Goal: Task Accomplishment & Management: Use online tool/utility

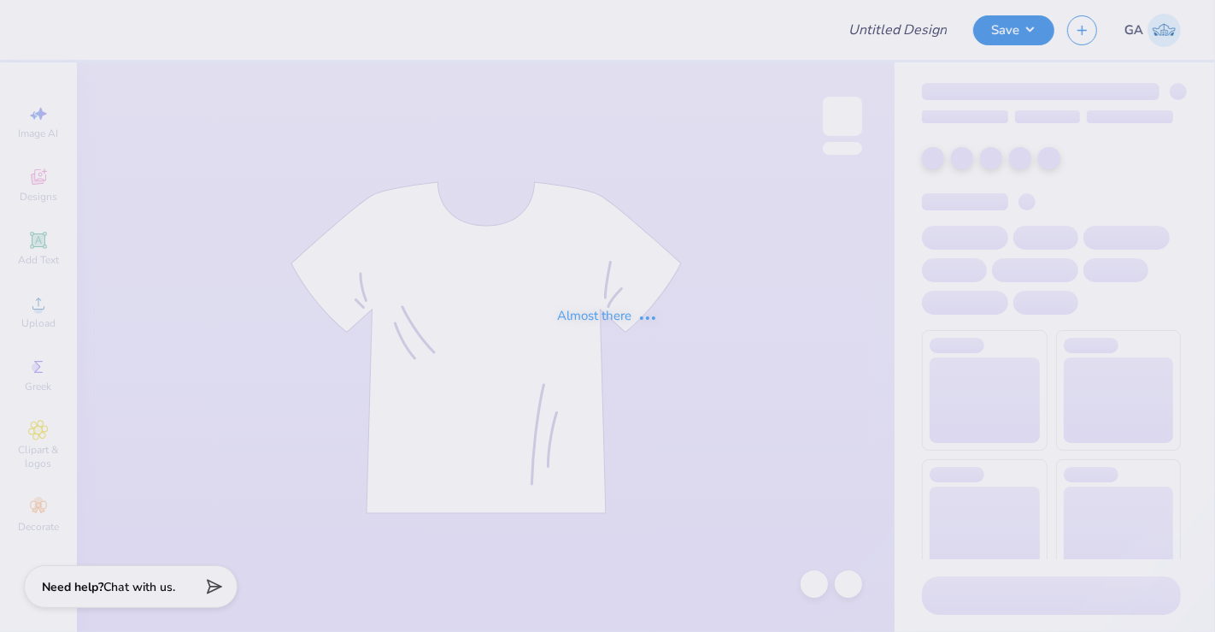
type input "[MEDICAL_DATA] 2026"
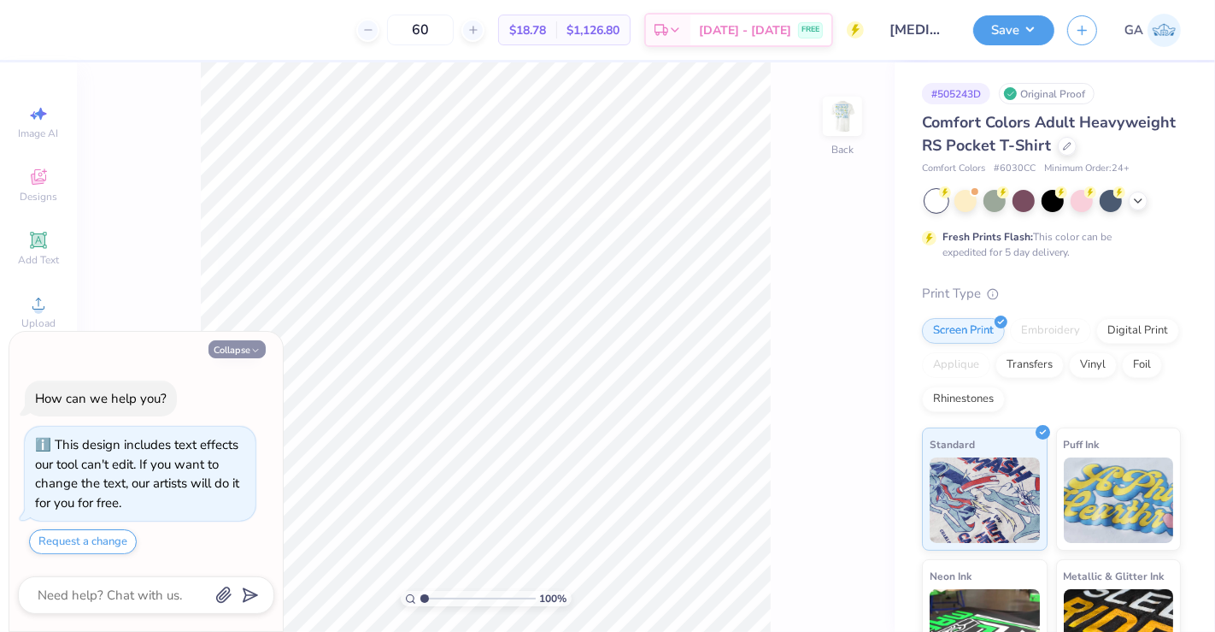
click at [243, 350] on button "Collapse" at bounding box center [237, 349] width 57 height 18
type textarea "x"
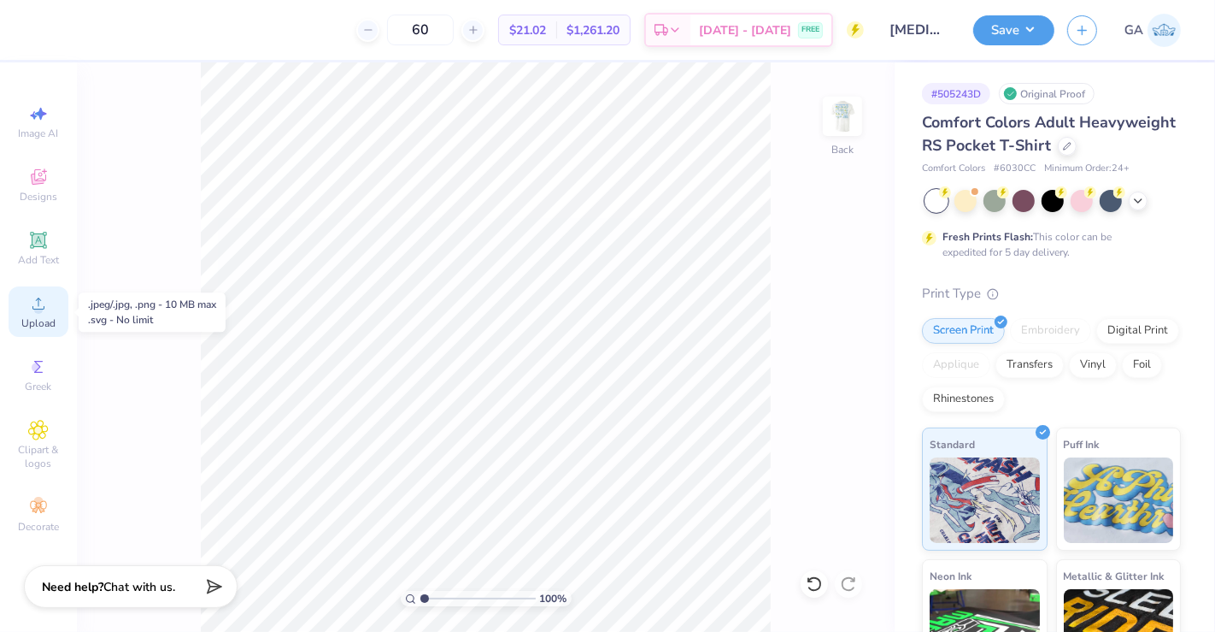
click at [50, 299] on div "Upload" at bounding box center [39, 311] width 60 height 50
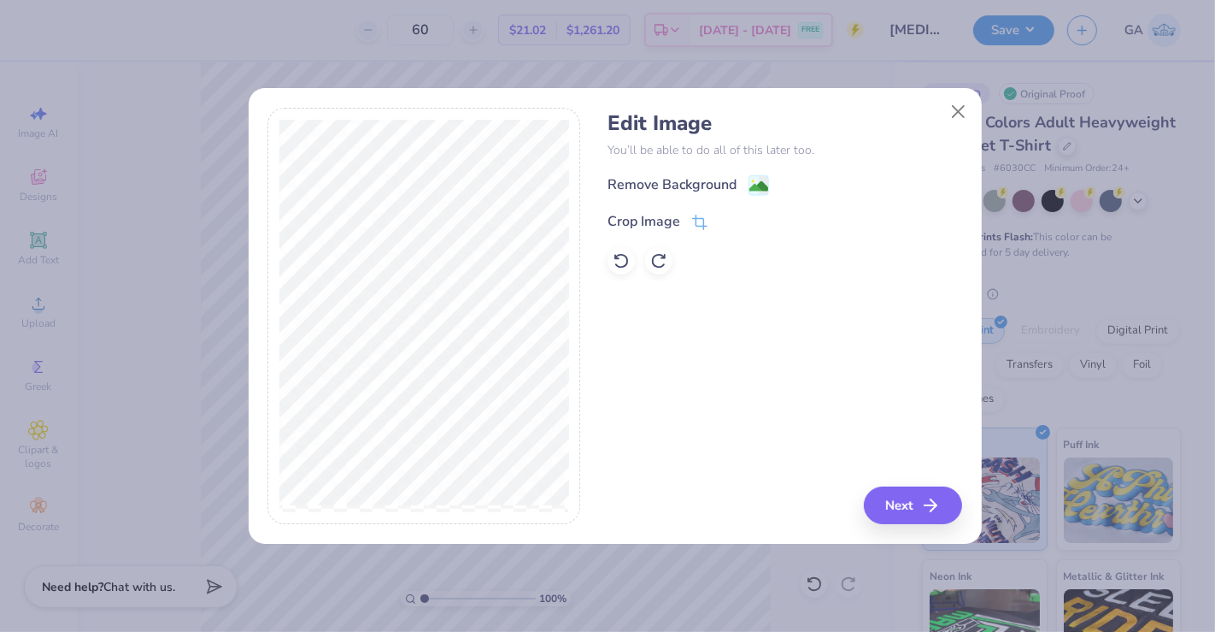
click at [756, 171] on div "Edit Image You’ll be able to do all of this later too. Remove Background Crop I…" at bounding box center [785, 192] width 355 height 163
click at [755, 180] on image at bounding box center [759, 188] width 19 height 19
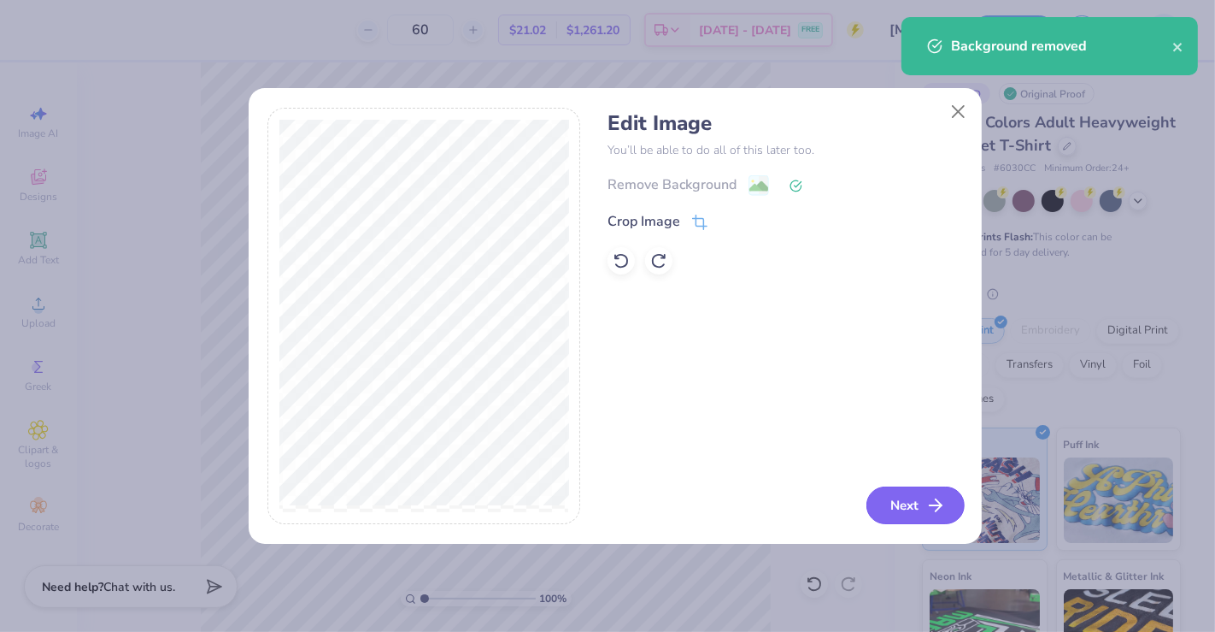
click at [933, 509] on icon "button" at bounding box center [936, 505] width 21 height 21
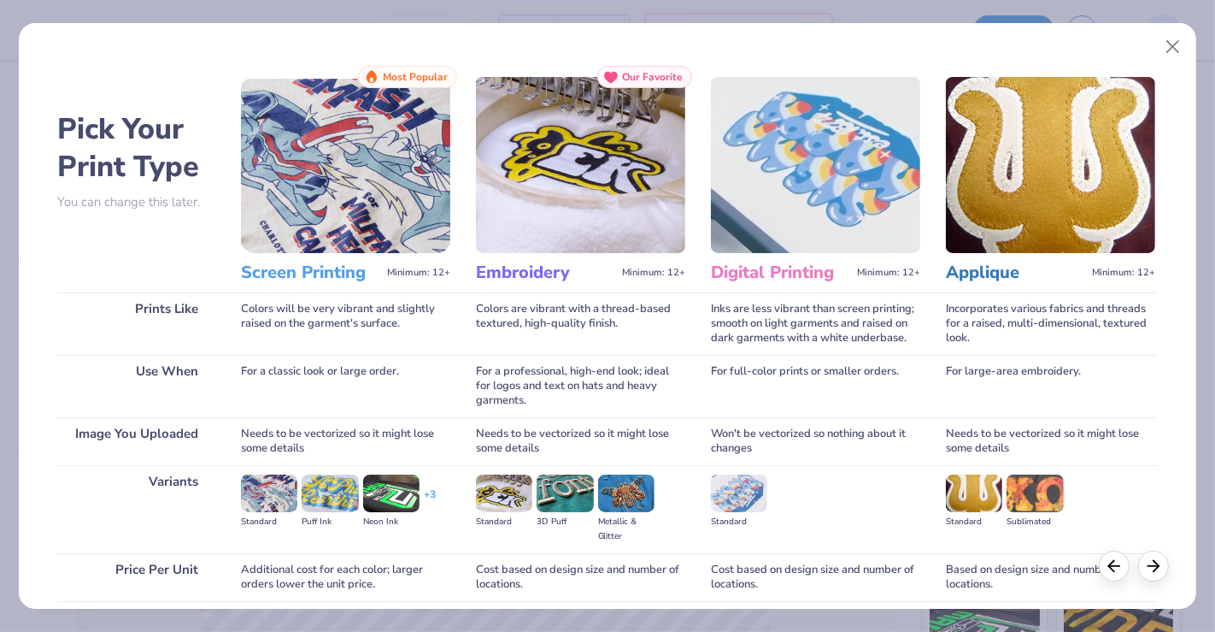
scroll to position [134, 0]
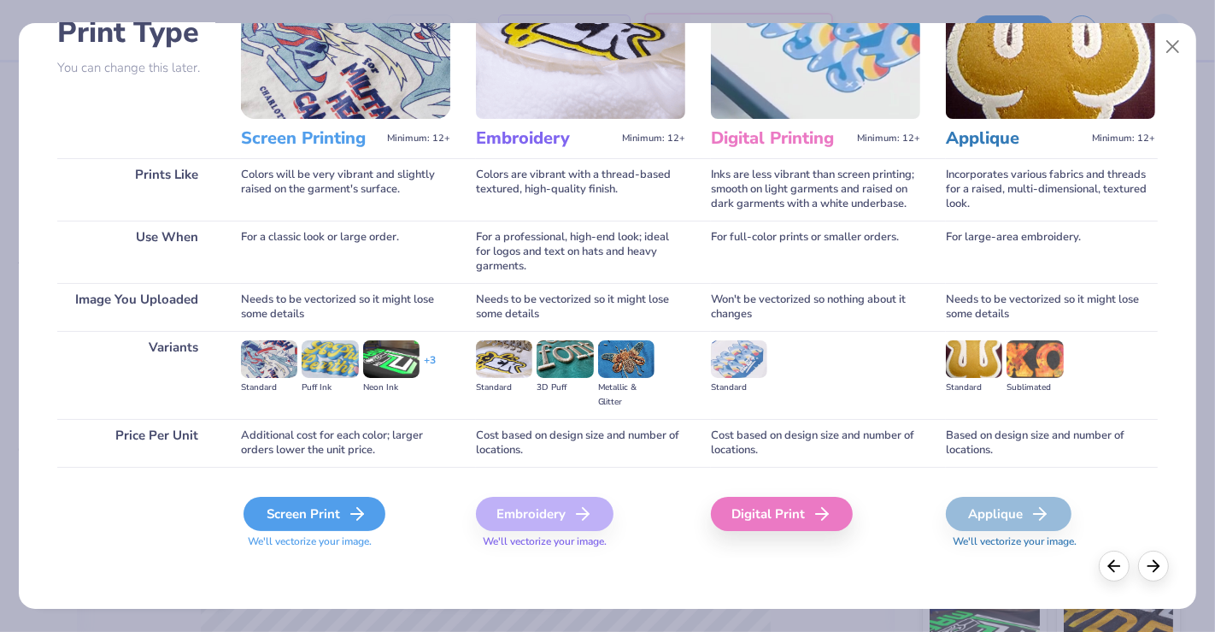
click at [293, 527] on div "Screen Print" at bounding box center [315, 514] width 142 height 34
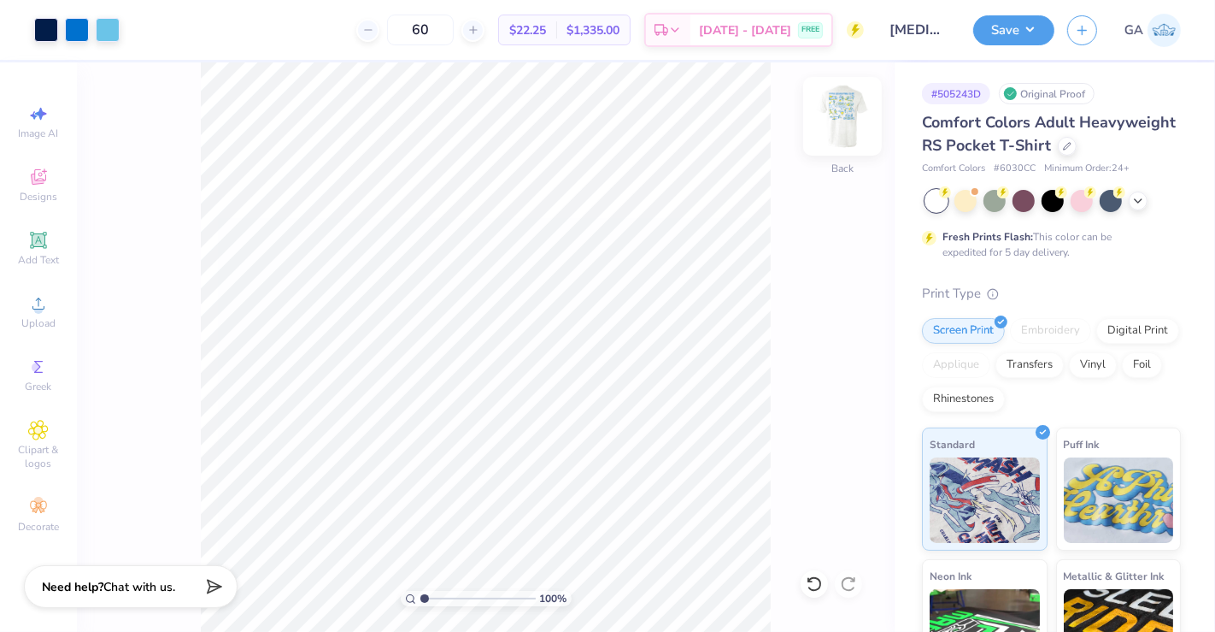
click at [839, 128] on img at bounding box center [843, 116] width 68 height 68
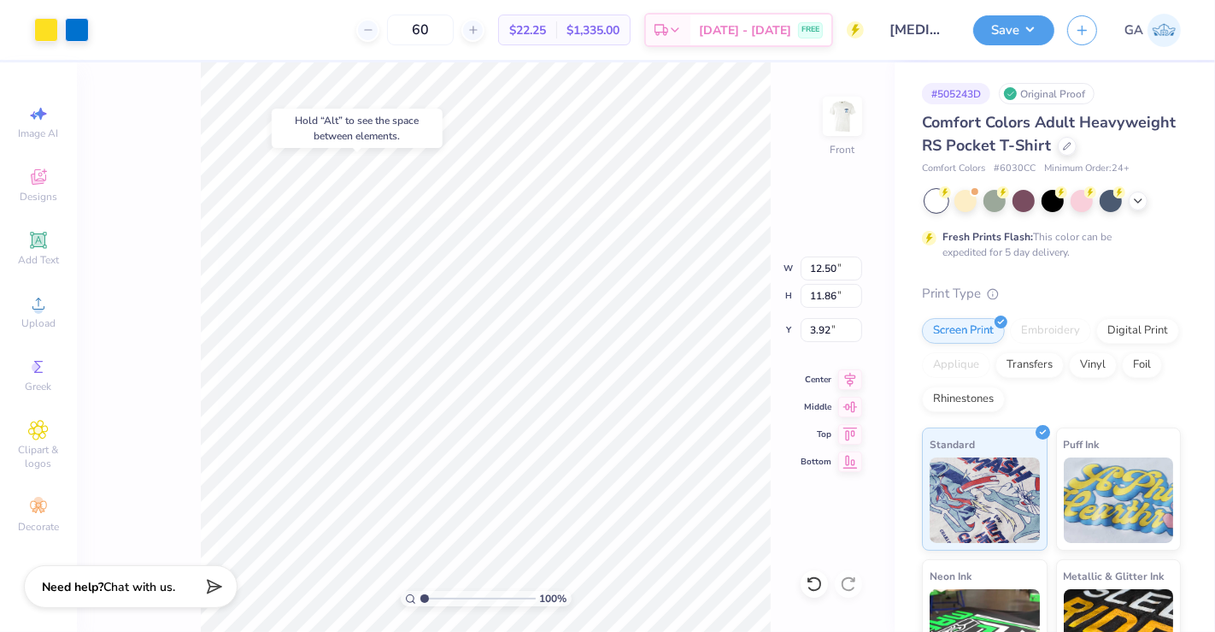
type input "3.92"
type input "4.36"
type input "11.97"
type input "0.92"
type input "3.00"
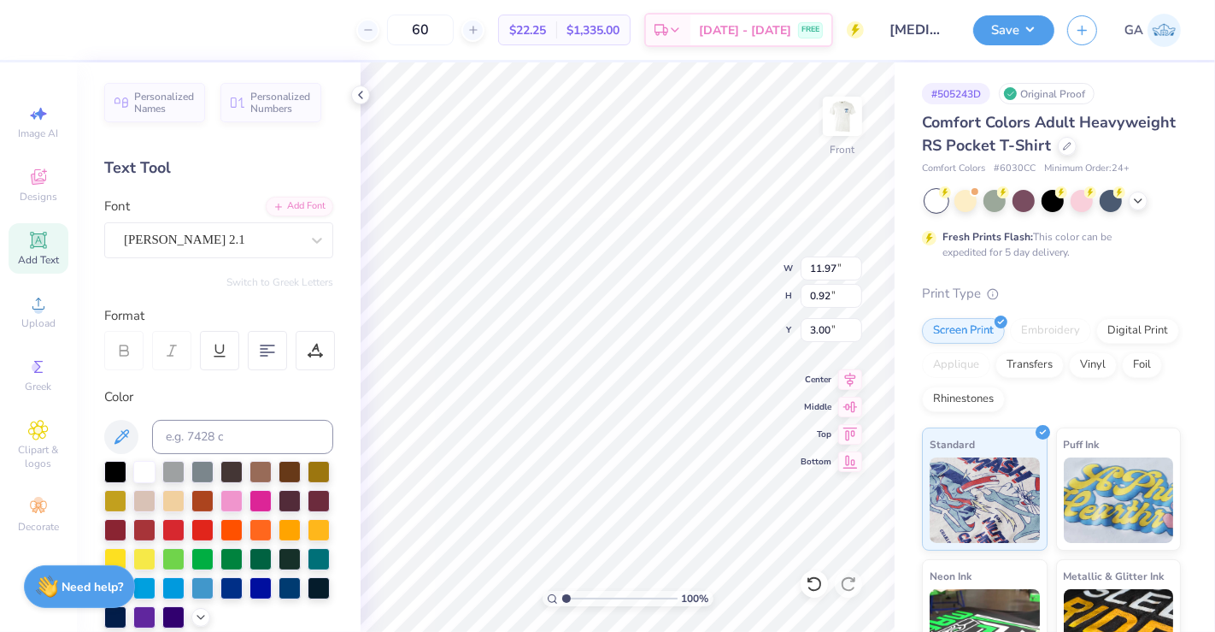
scroll to position [15, 2]
type textarea "1"
type textarea "Class of 2026"
type input "12.50"
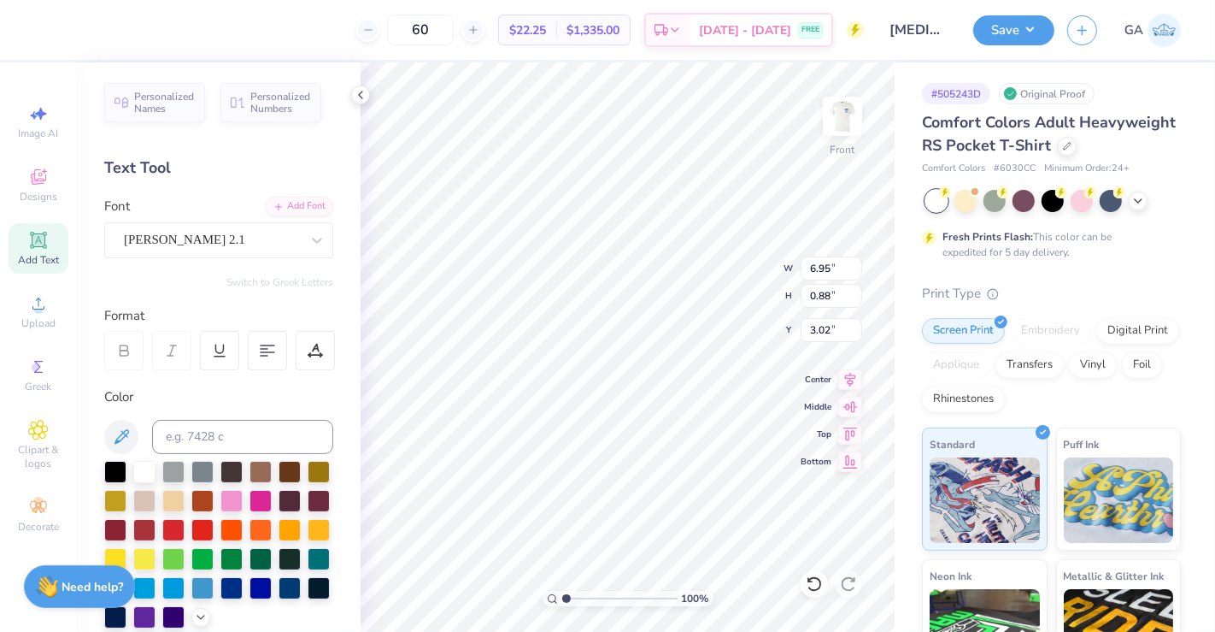
type input "11.86"
type input "4.58"
type input "6.95"
type input "0.88"
type input "3.02"
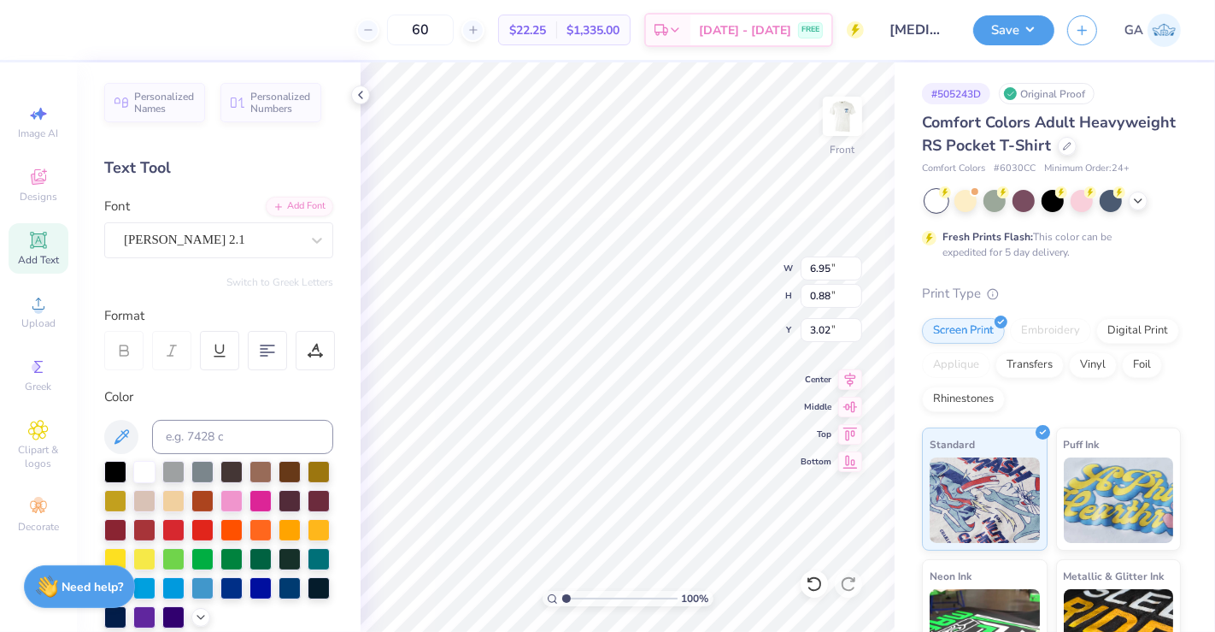
type input "8.73"
type input "1.11"
type input "3.00"
type input "16.80"
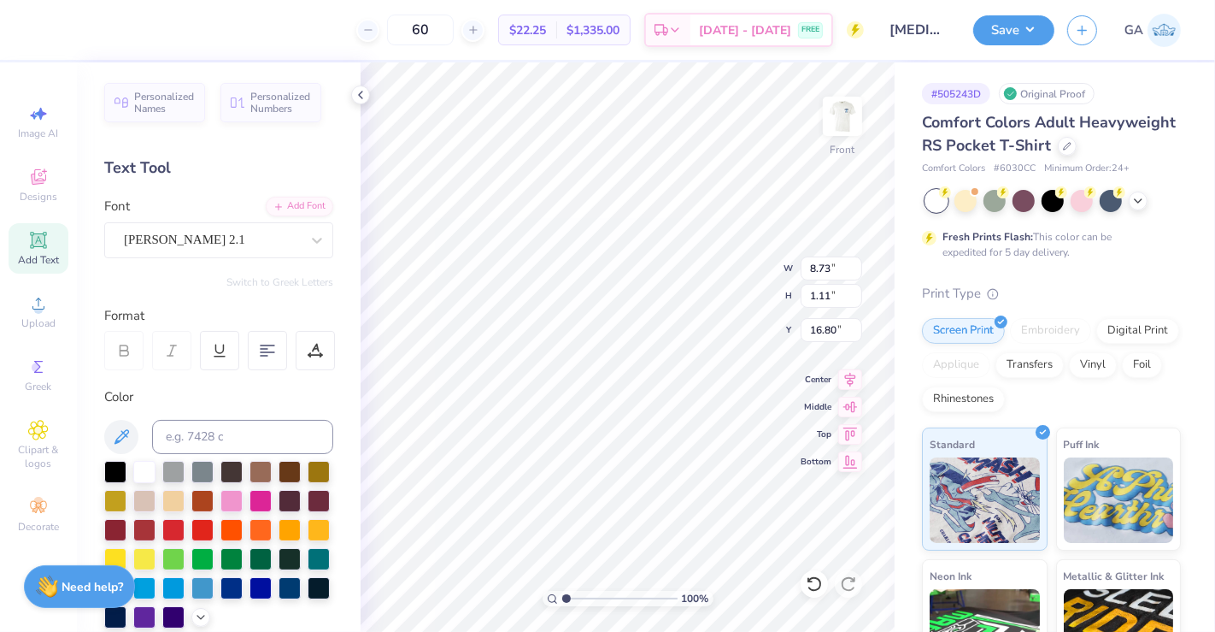
type textarea "C"
type textarea "100 years of [MEDICAL_DATA]"
type input "16.70"
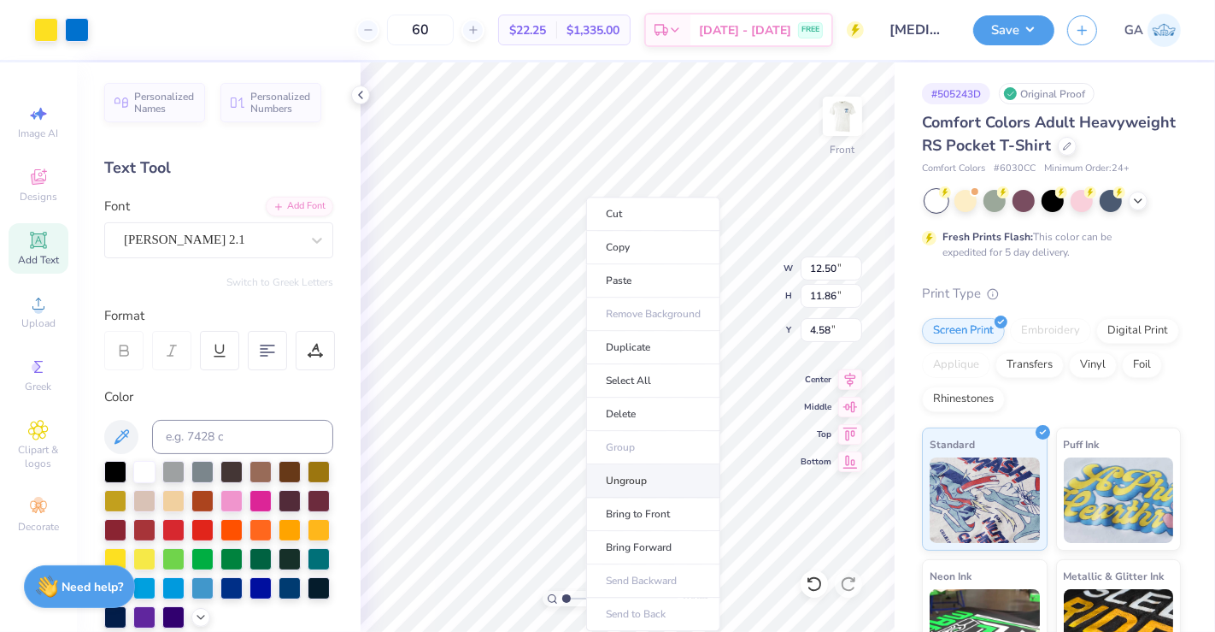
click at [651, 471] on li "Ungroup" at bounding box center [653, 480] width 134 height 33
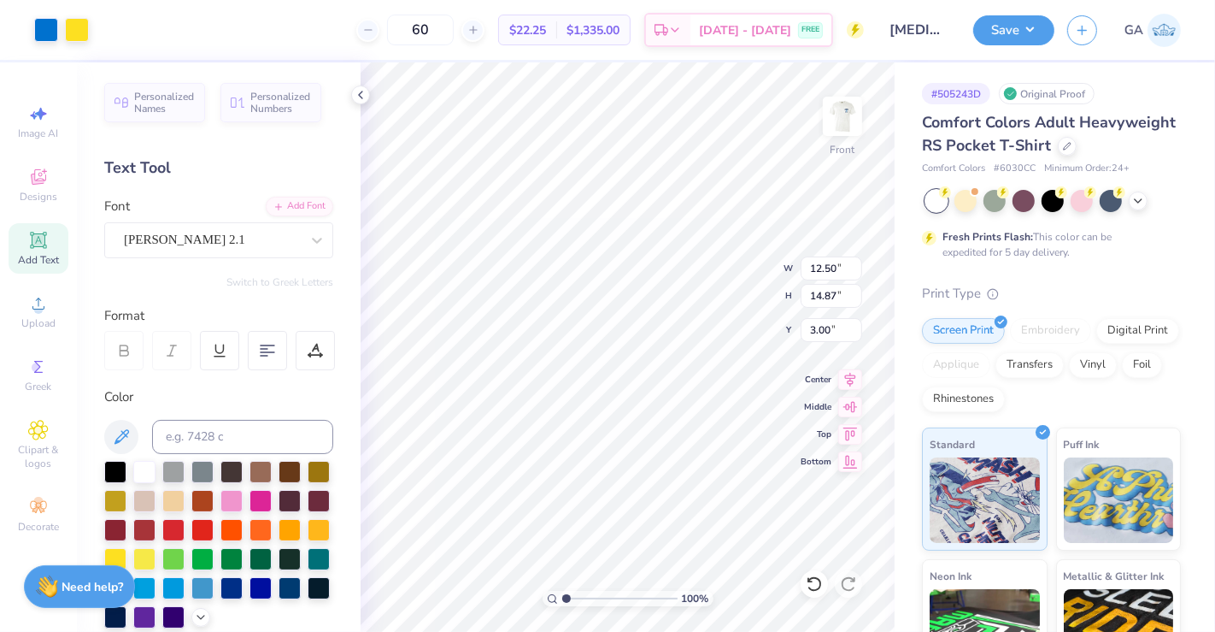
type input "3.33"
type input "12.12"
type input "14.42"
type input "11.86"
type input "14.12"
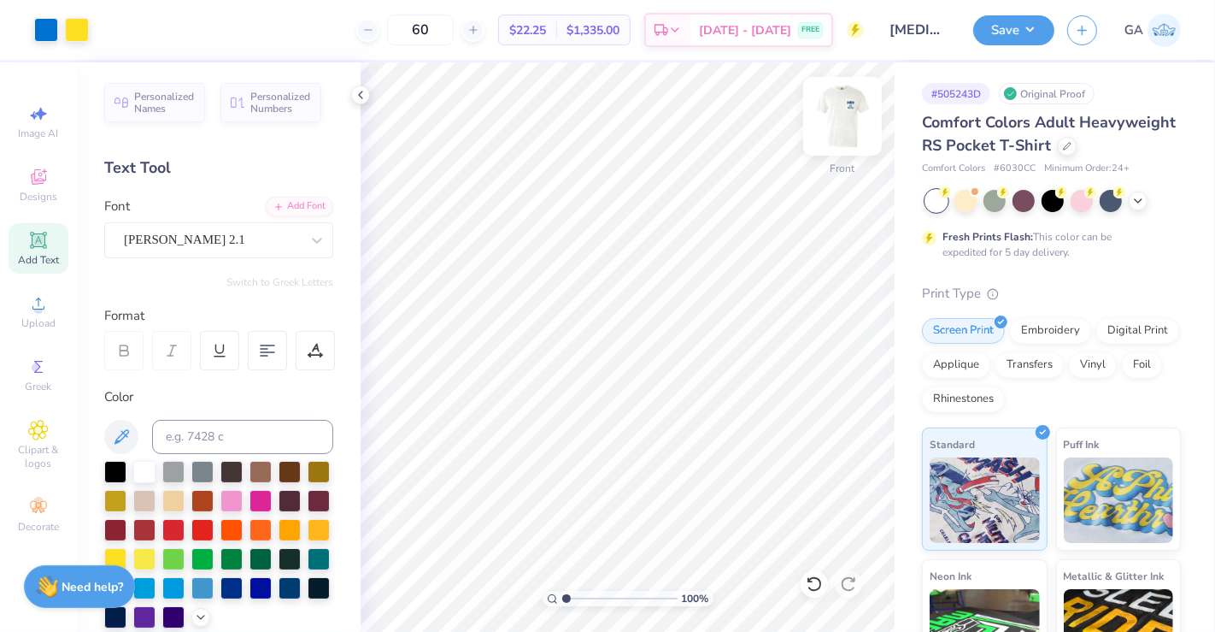
click at [842, 126] on img at bounding box center [843, 116] width 68 height 68
click at [106, 32] on div at bounding box center [108, 28] width 24 height 24
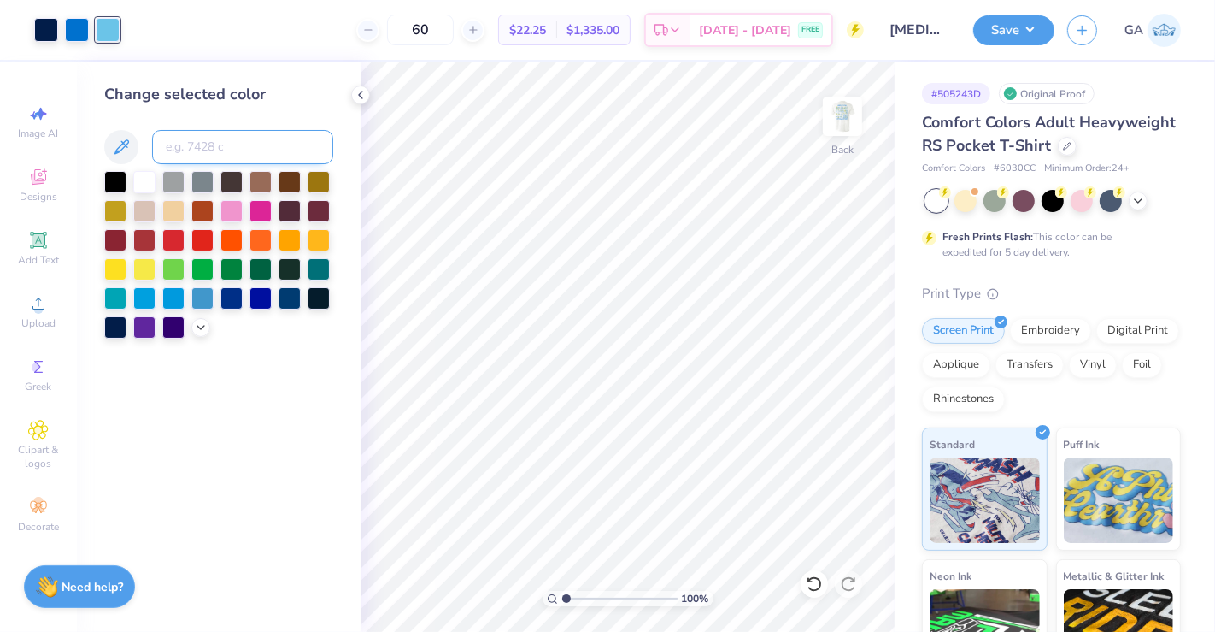
click at [209, 135] on input at bounding box center [242, 147] width 181 height 34
type input "286"
type input "285"
click at [100, 26] on div at bounding box center [108, 28] width 24 height 24
click at [224, 159] on input at bounding box center [242, 147] width 181 height 34
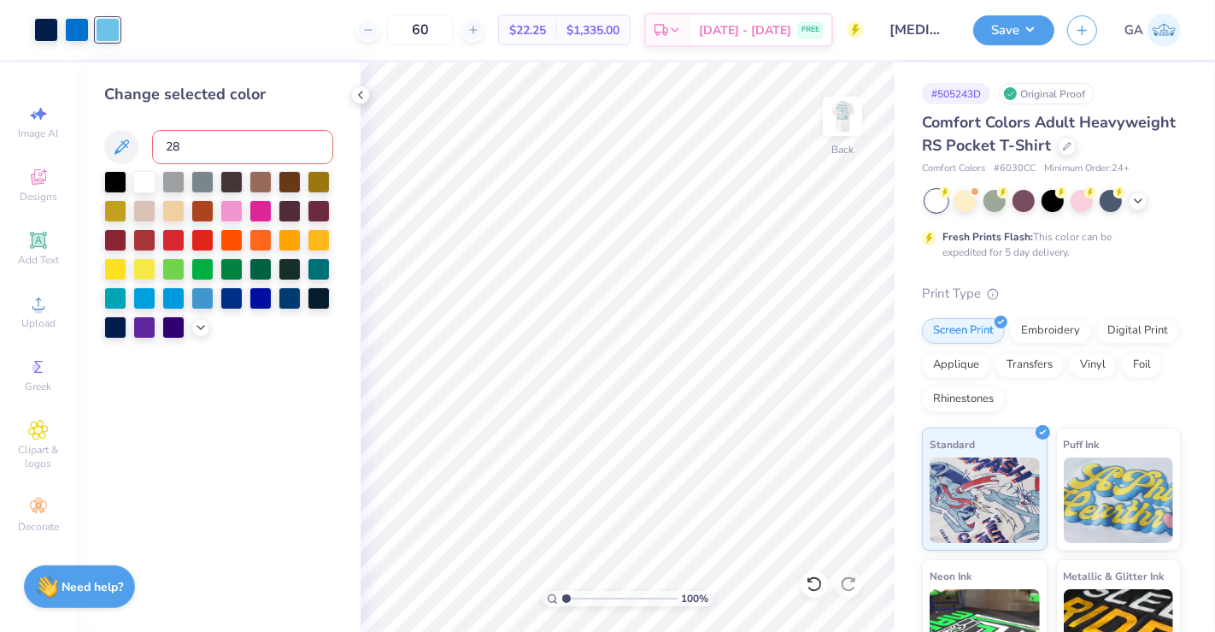
type input "285"
click at [53, 26] on div at bounding box center [46, 28] width 24 height 24
click at [826, 132] on img at bounding box center [843, 116] width 68 height 68
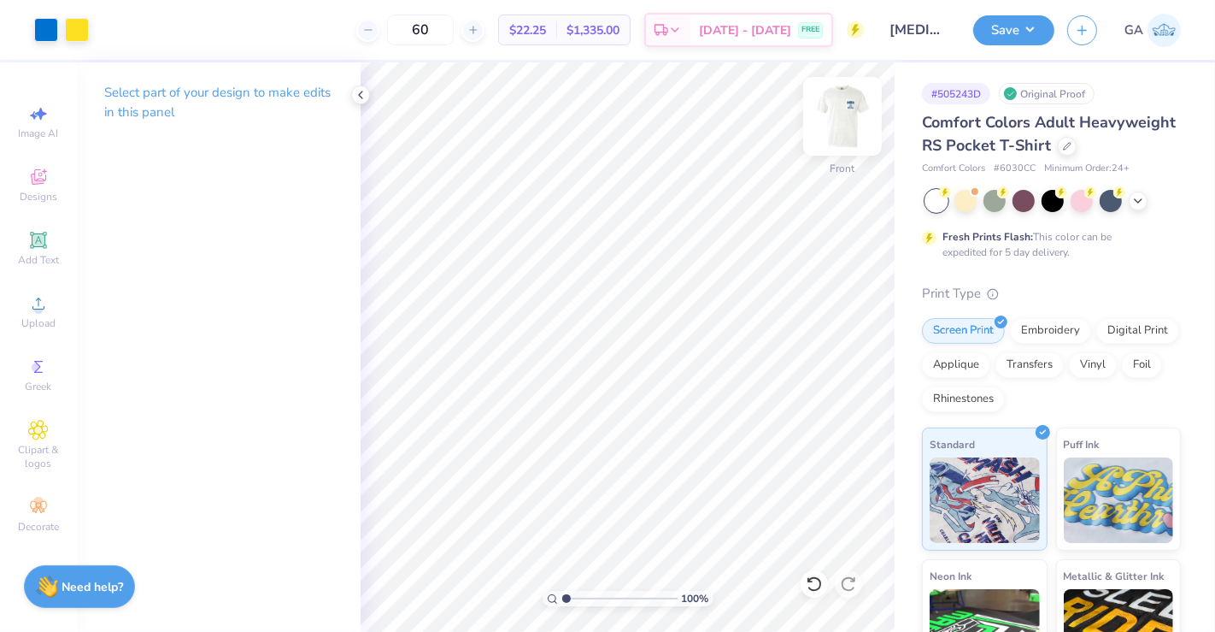
click at [834, 119] on img at bounding box center [843, 116] width 68 height 68
click at [52, 24] on div at bounding box center [46, 28] width 24 height 24
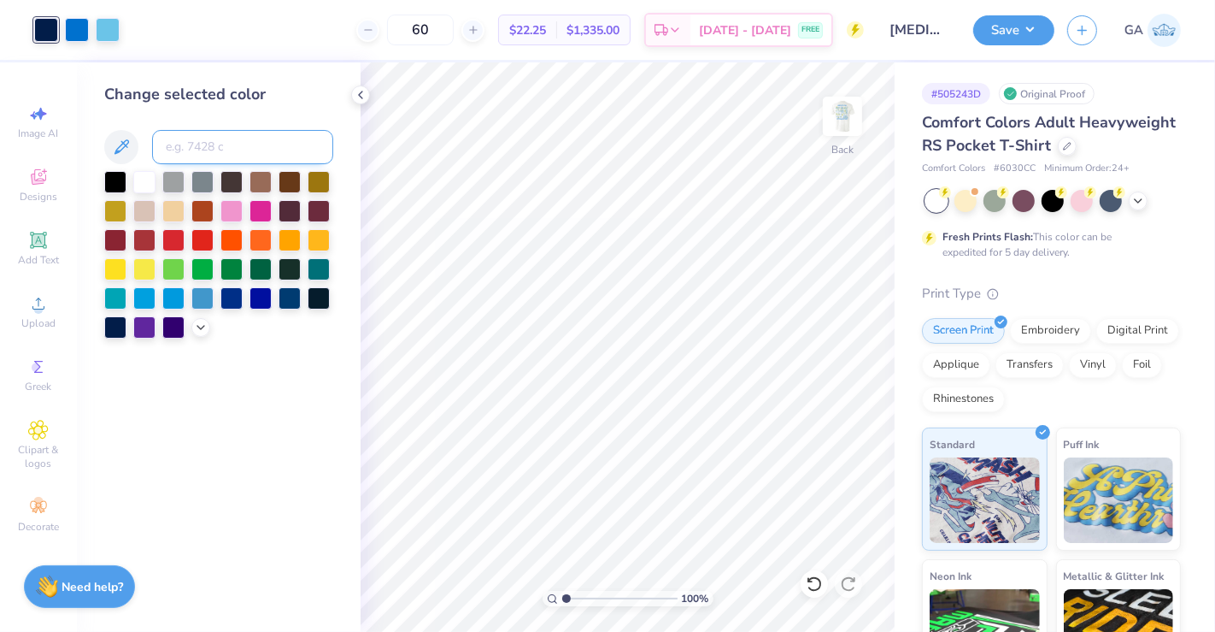
click at [195, 145] on input at bounding box center [242, 147] width 181 height 34
type input "107"
click at [366, 95] on icon at bounding box center [361, 95] width 14 height 14
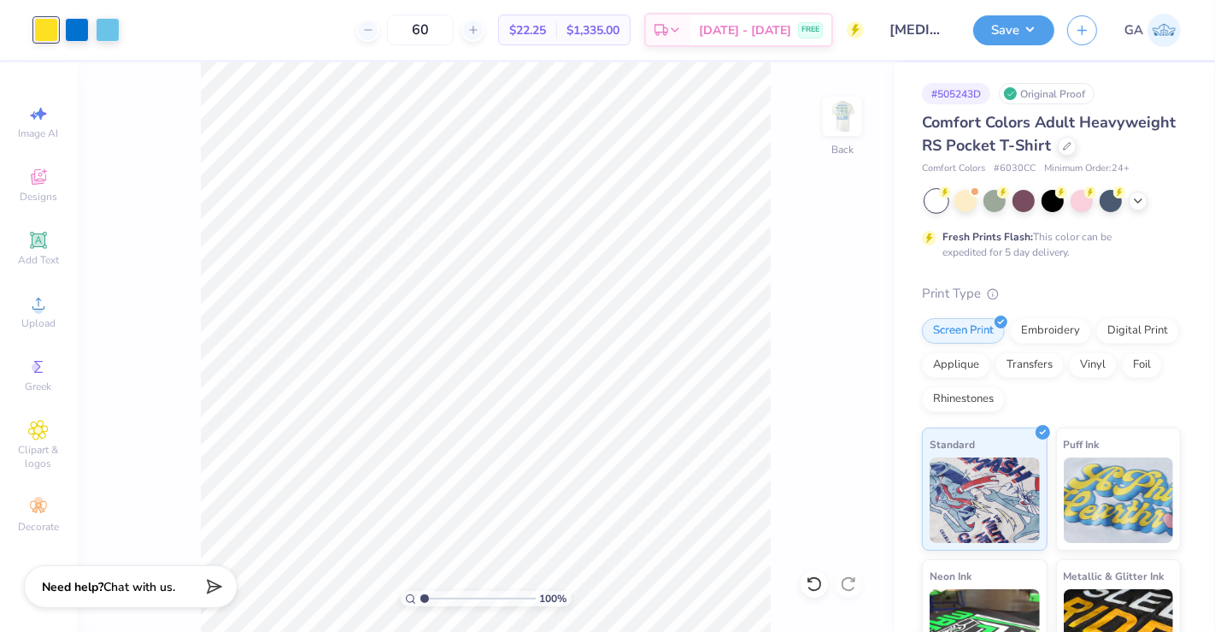
click at [775, 276] on div "100 % Back" at bounding box center [486, 346] width 818 height 569
click at [1026, 32] on button "Save" at bounding box center [1014, 28] width 81 height 30
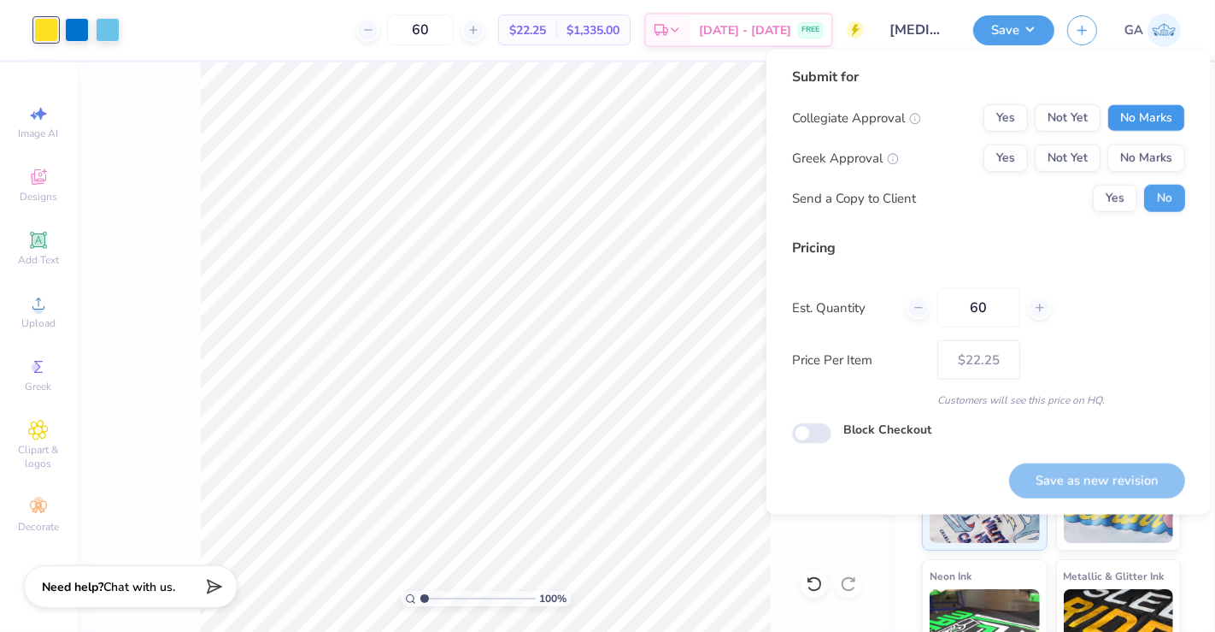
click at [1137, 115] on button "No Marks" at bounding box center [1147, 117] width 78 height 27
click at [1143, 152] on button "No Marks" at bounding box center [1147, 157] width 78 height 27
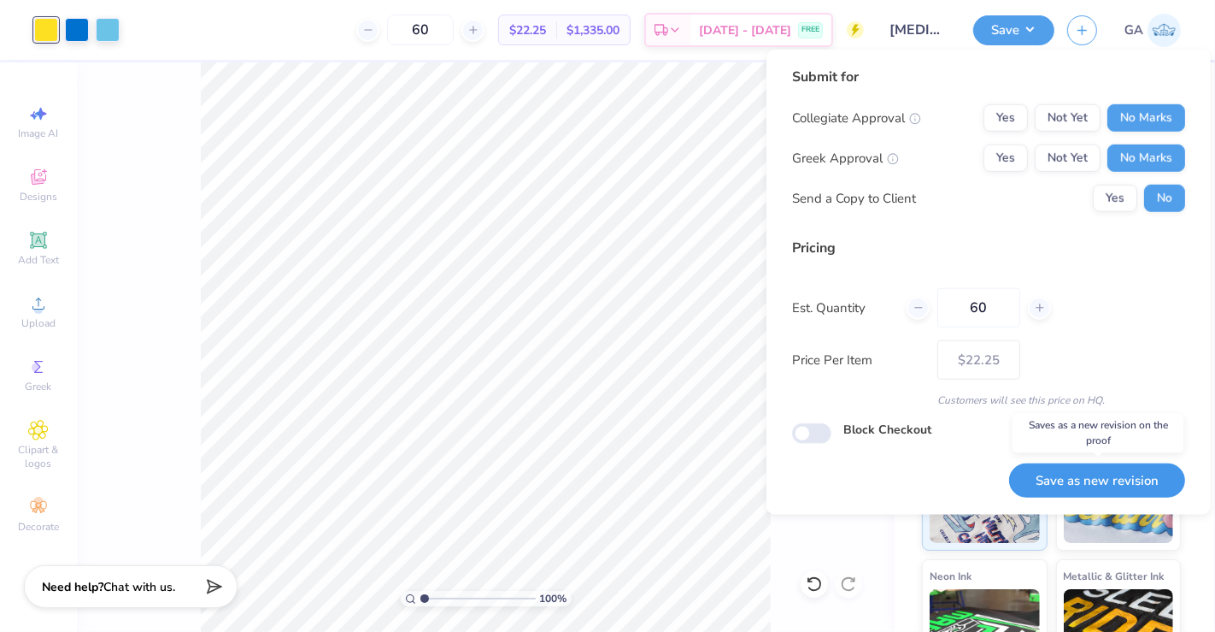
click at [1065, 475] on button "Save as new revision" at bounding box center [1097, 480] width 176 height 35
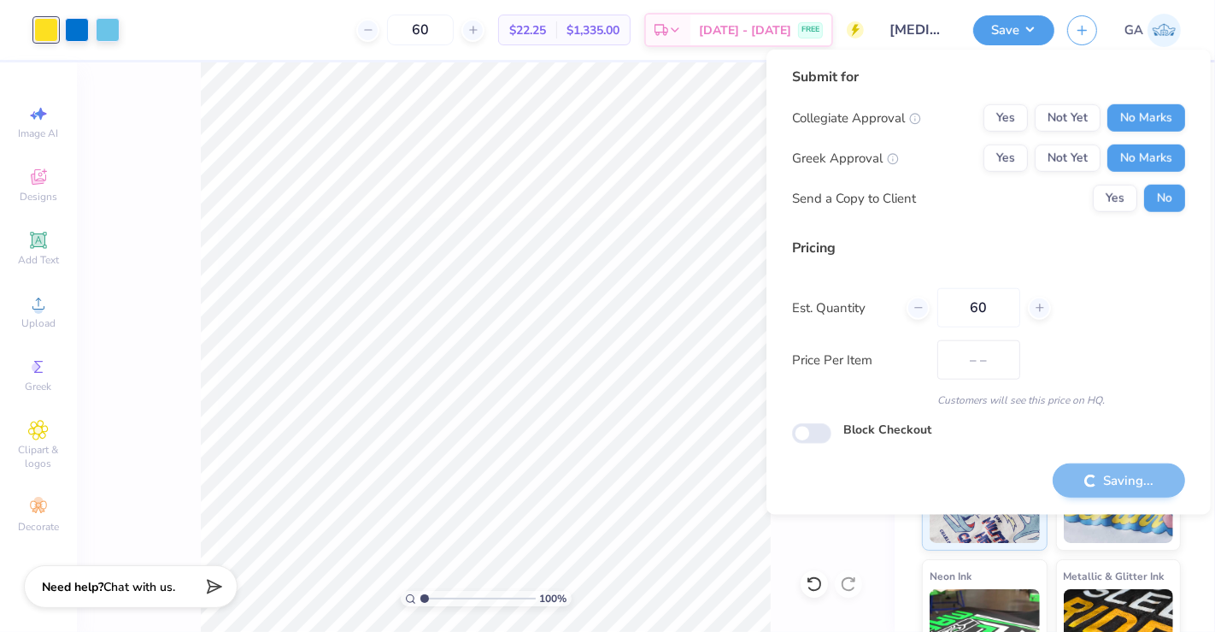
type input "$22.25"
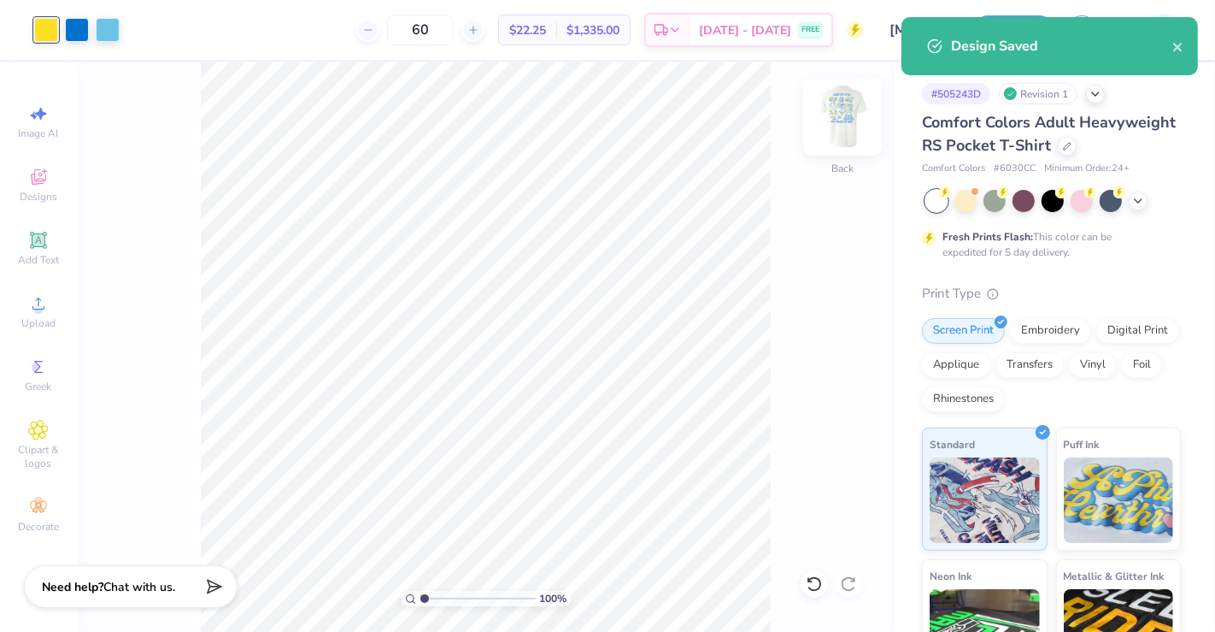
click at [855, 103] on img at bounding box center [843, 116] width 68 height 68
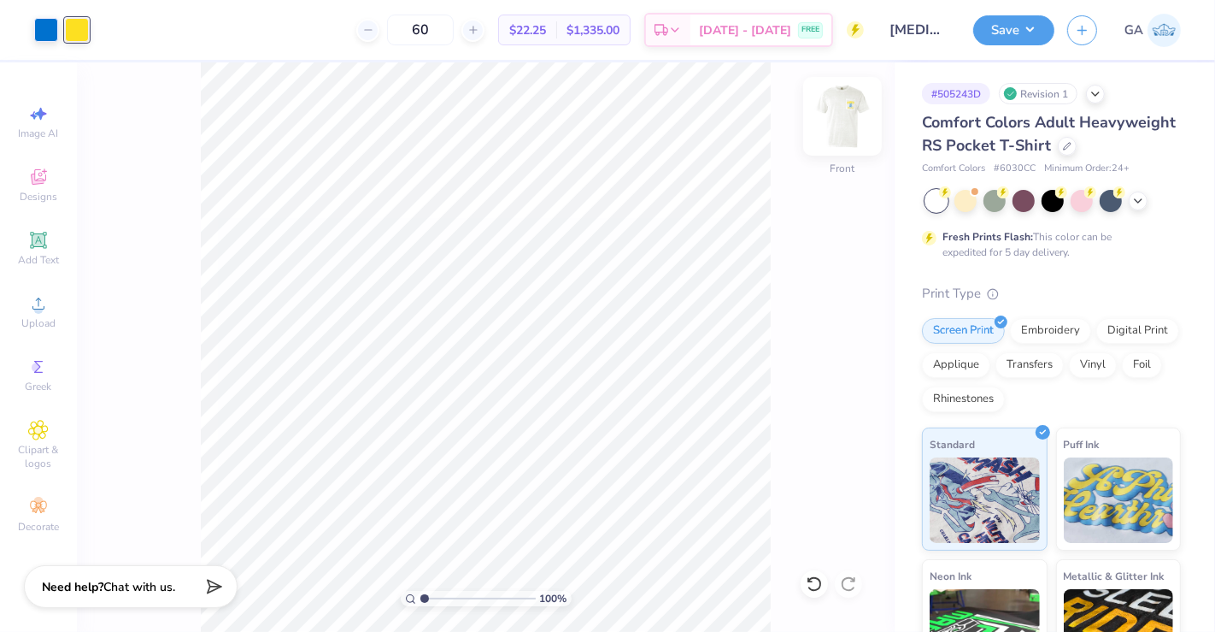
click at [853, 116] on img at bounding box center [843, 116] width 68 height 68
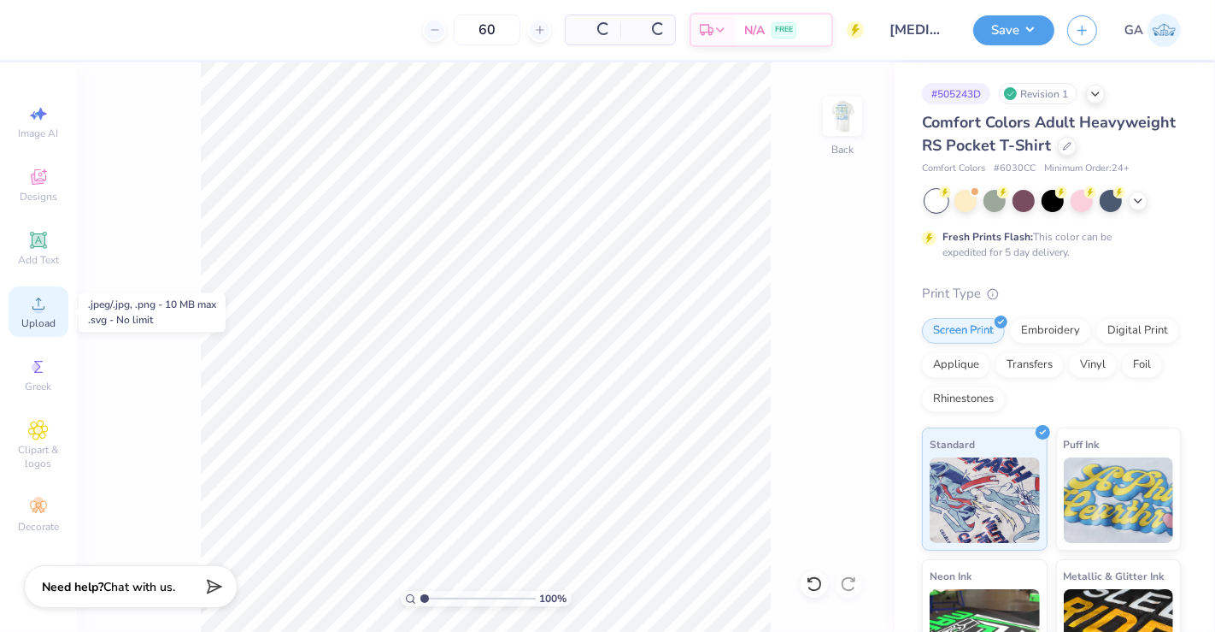
click at [38, 294] on icon at bounding box center [38, 303] width 21 height 21
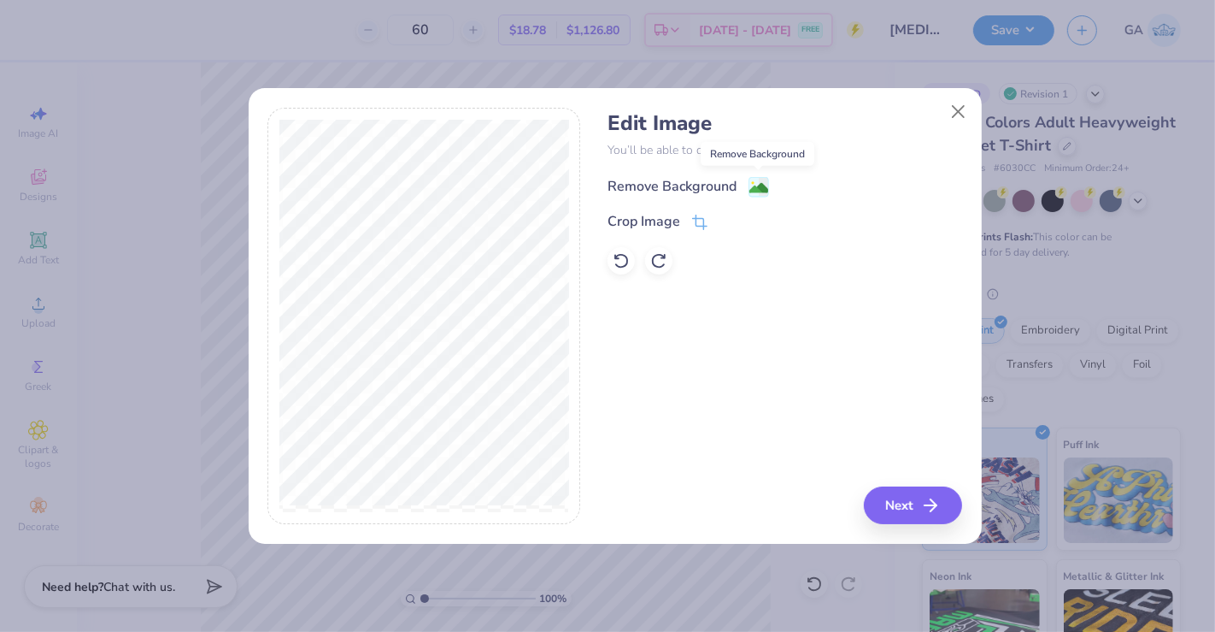
click at [756, 196] on image at bounding box center [759, 188] width 19 height 19
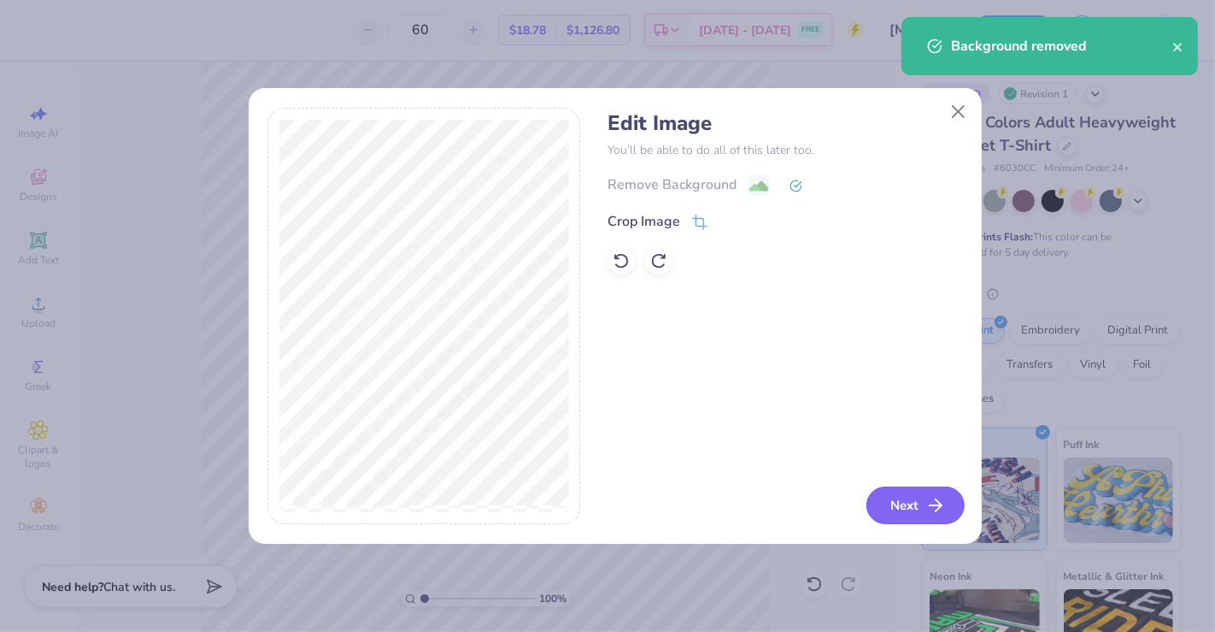
click at [896, 492] on button "Next" at bounding box center [916, 505] width 98 height 38
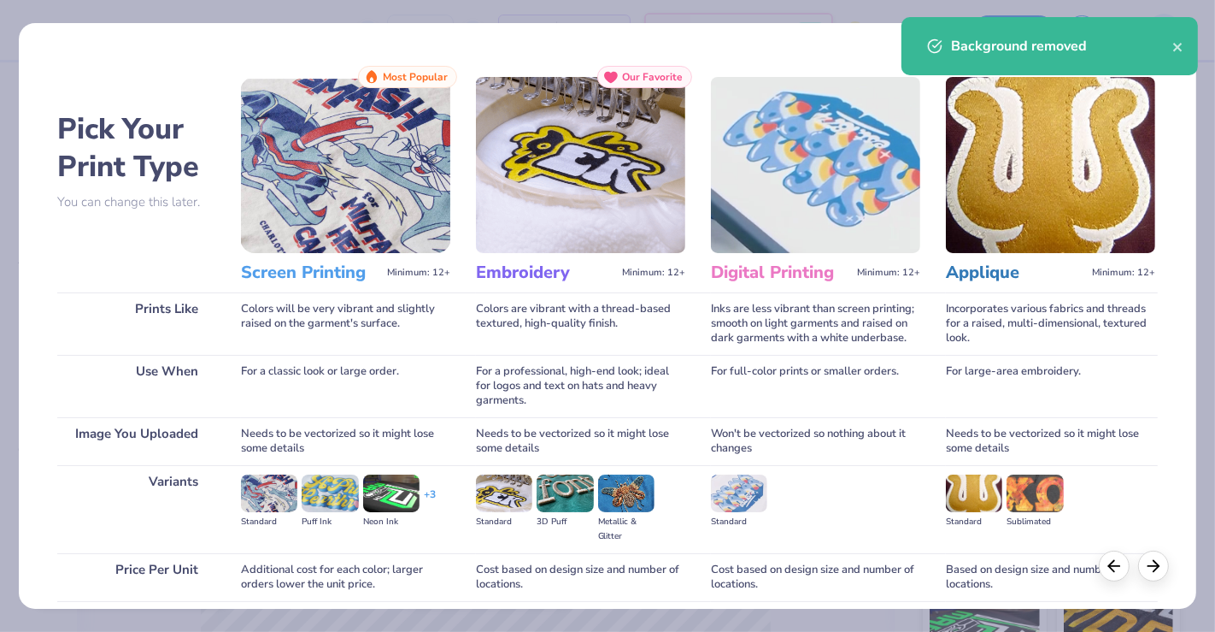
scroll to position [134, 0]
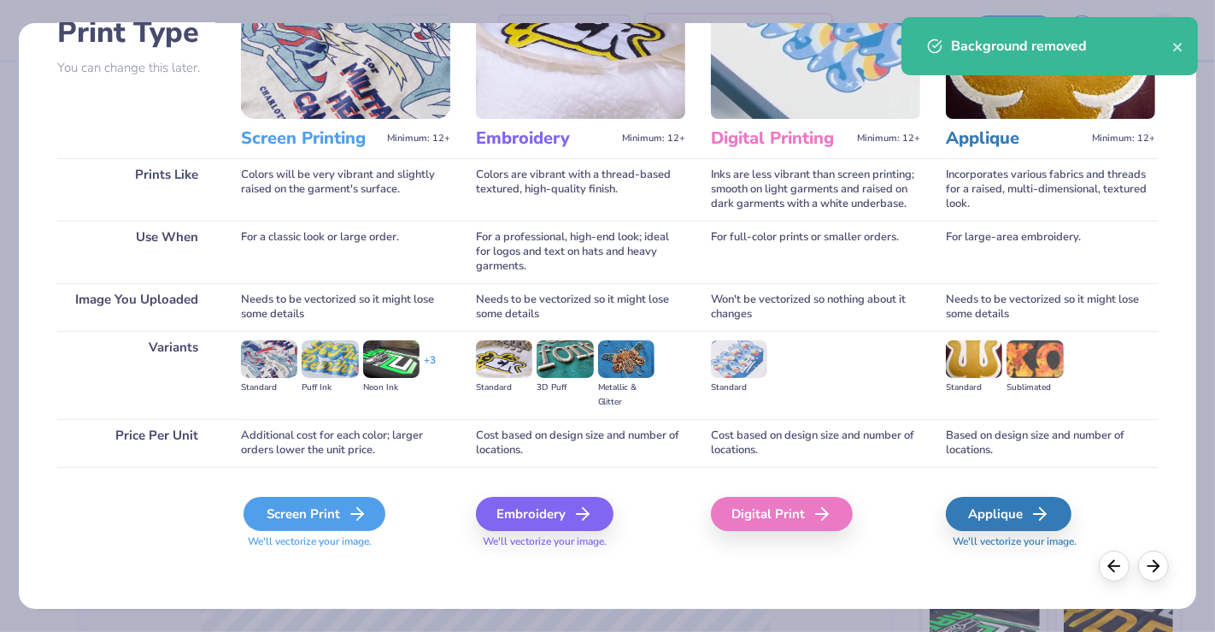
click at [350, 502] on div "Screen Print" at bounding box center [315, 514] width 142 height 34
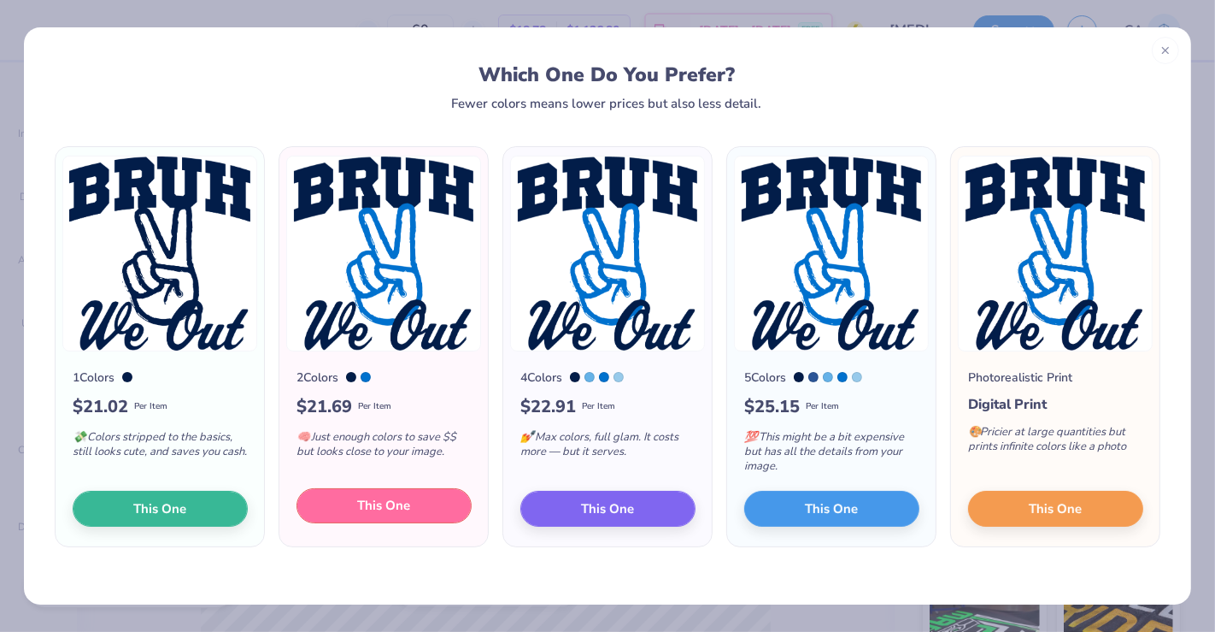
click at [362, 496] on span "This One" at bounding box center [384, 506] width 53 height 20
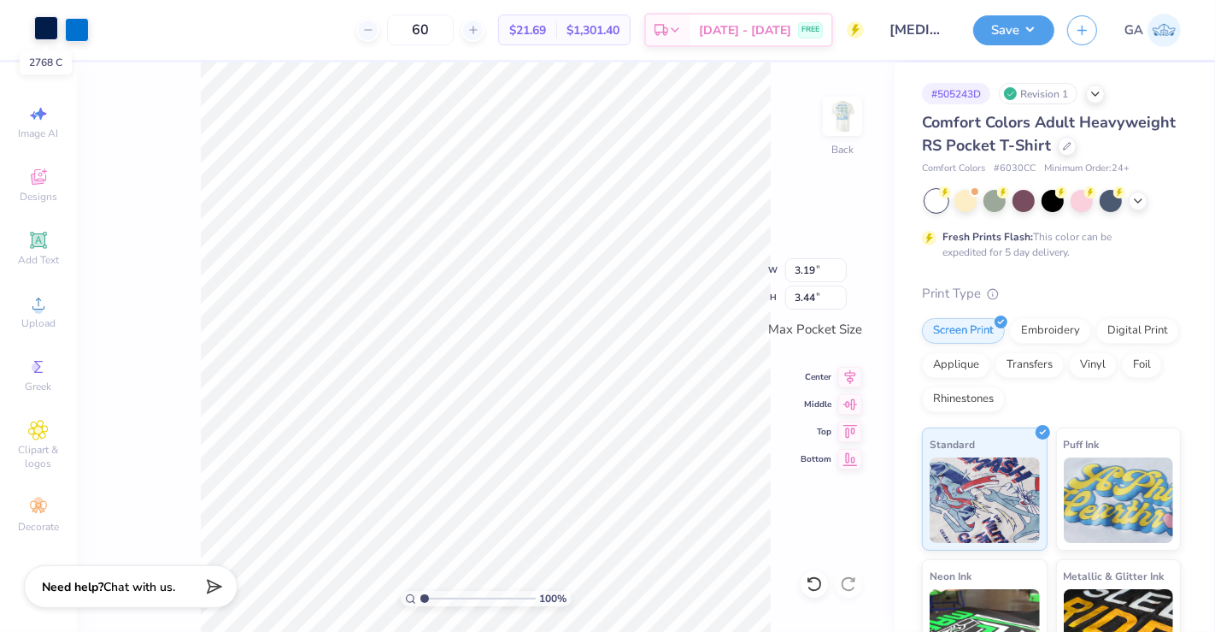
click at [47, 36] on div at bounding box center [46, 28] width 24 height 24
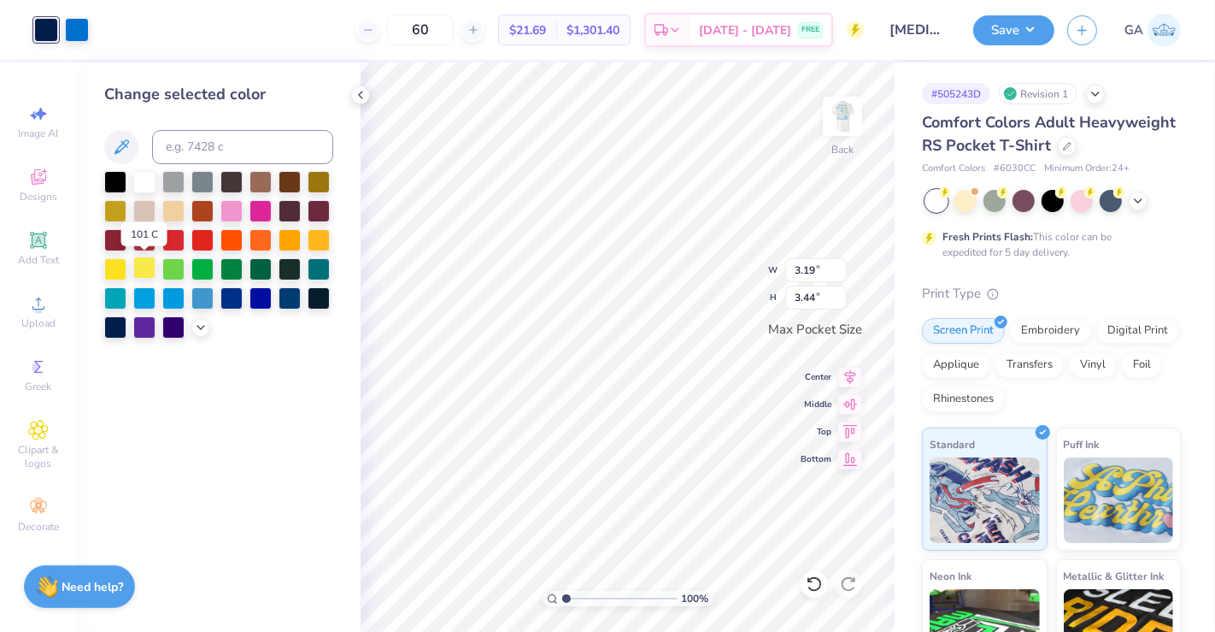
click at [146, 267] on div at bounding box center [144, 267] width 22 height 22
click at [194, 138] on input at bounding box center [242, 147] width 181 height 34
type input "107"
click at [357, 99] on icon at bounding box center [361, 95] width 14 height 14
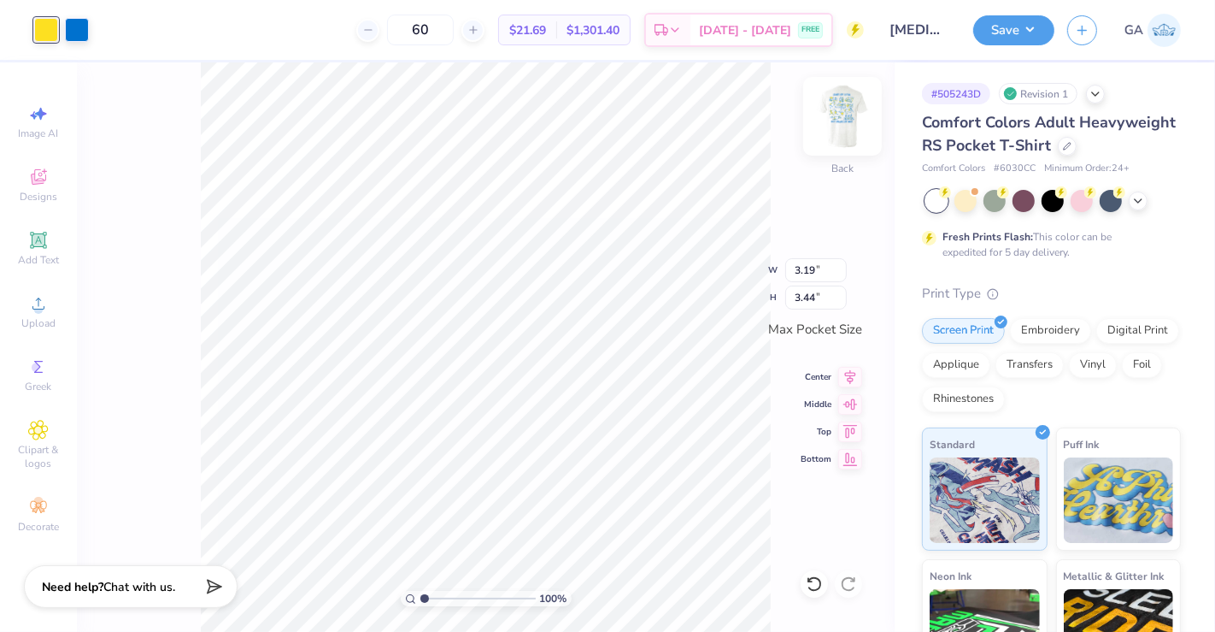
click at [830, 114] on img at bounding box center [843, 116] width 68 height 68
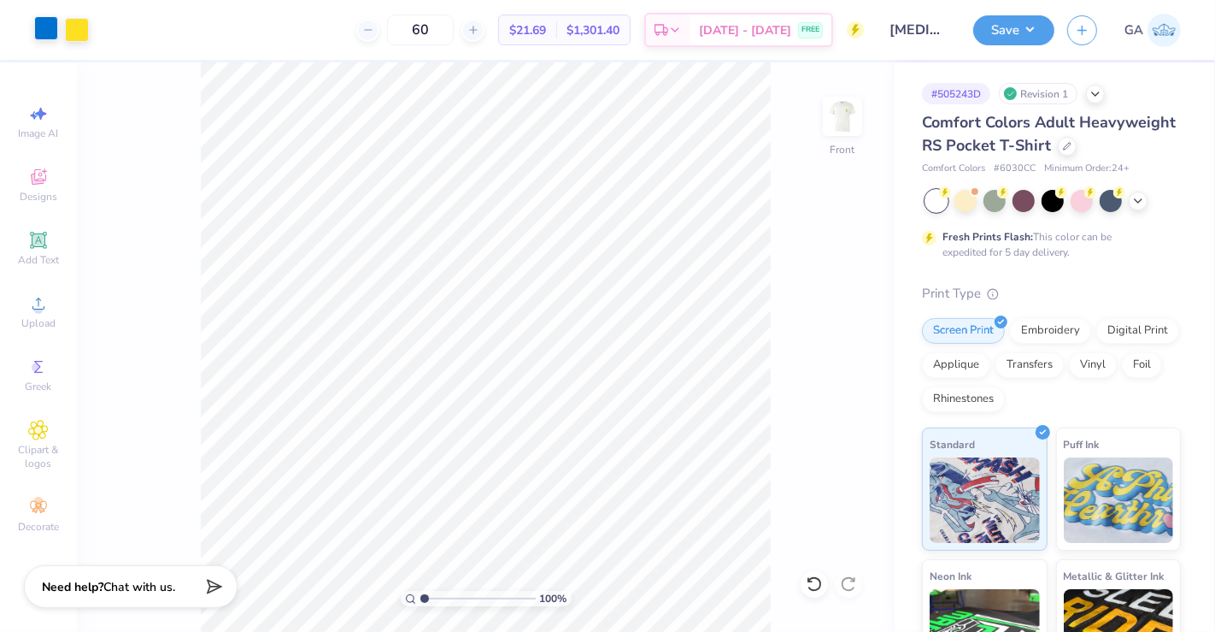
click at [50, 36] on div at bounding box center [46, 28] width 24 height 24
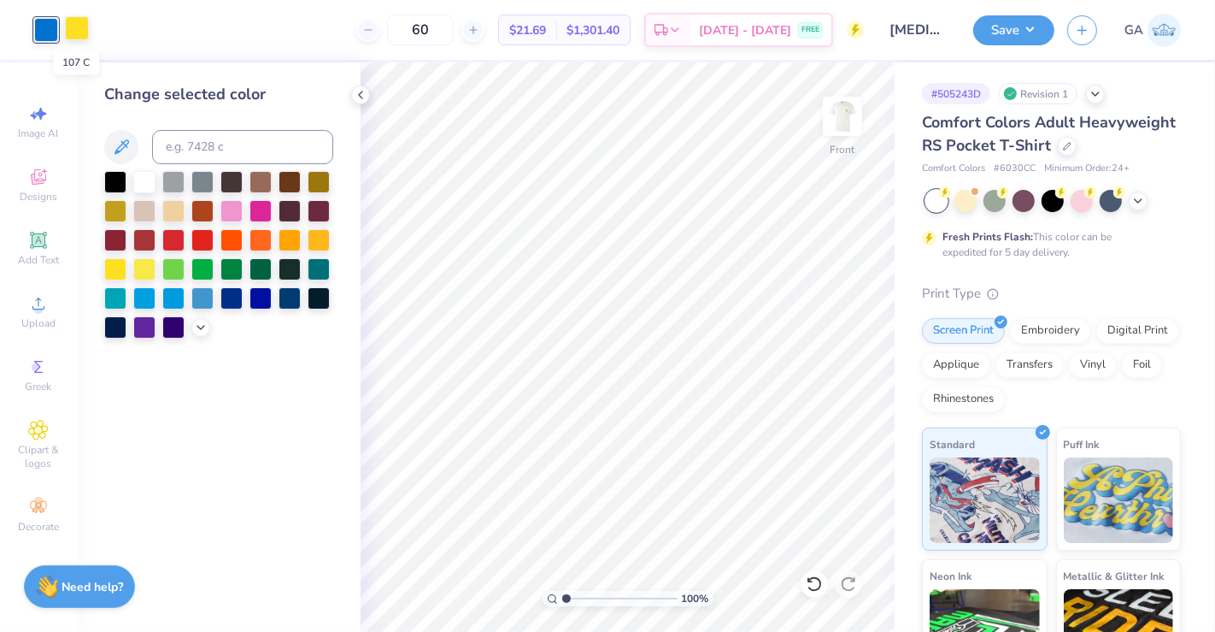
click at [87, 32] on div at bounding box center [77, 28] width 24 height 24
click at [825, 127] on img at bounding box center [843, 116] width 68 height 68
click at [1050, 29] on button "Save" at bounding box center [1014, 28] width 81 height 30
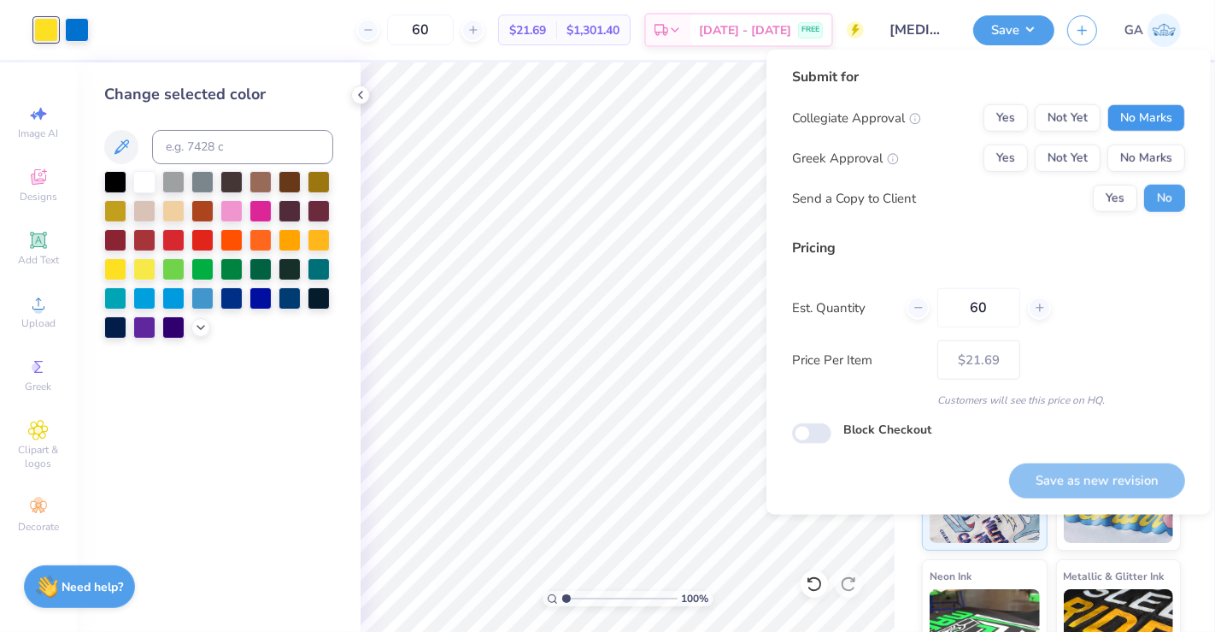
click at [1145, 121] on button "No Marks" at bounding box center [1147, 117] width 78 height 27
click at [1147, 147] on button "No Marks" at bounding box center [1147, 157] width 78 height 27
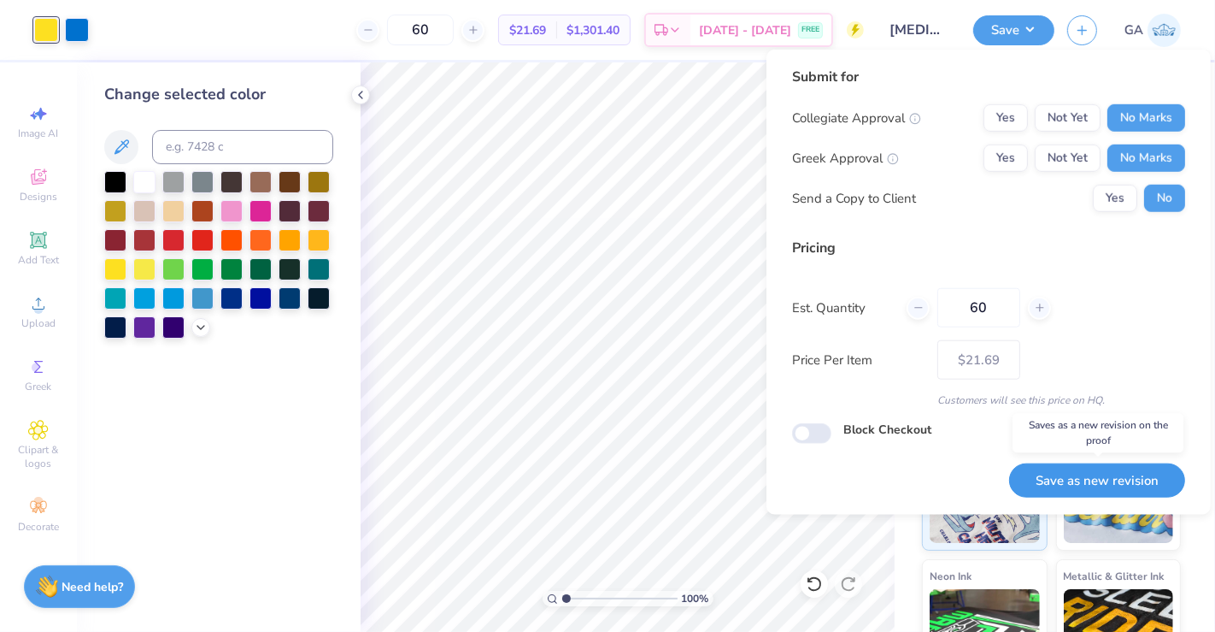
click at [1057, 477] on button "Save as new revision" at bounding box center [1097, 480] width 176 height 35
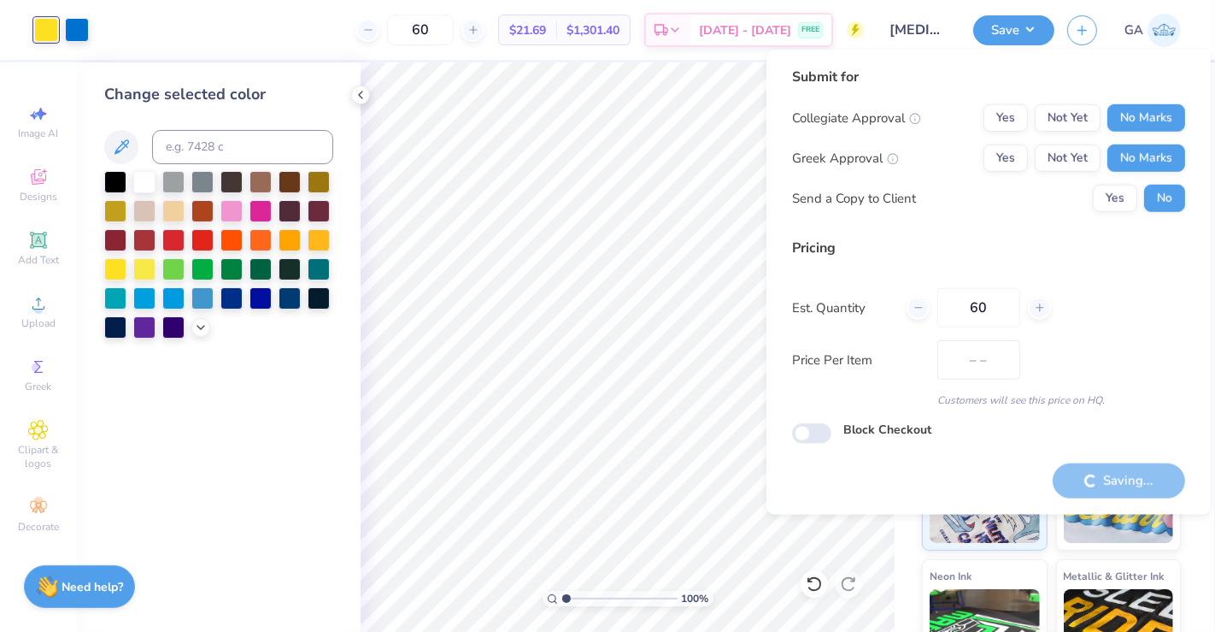
type input "$21.69"
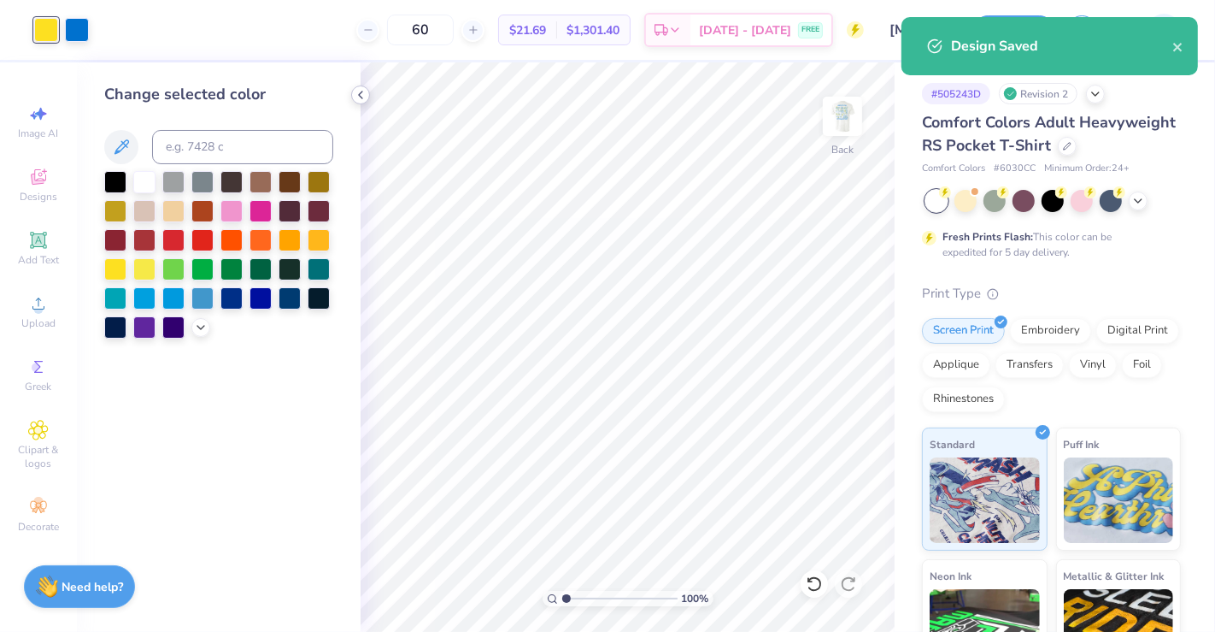
click at [361, 101] on icon at bounding box center [361, 95] width 14 height 14
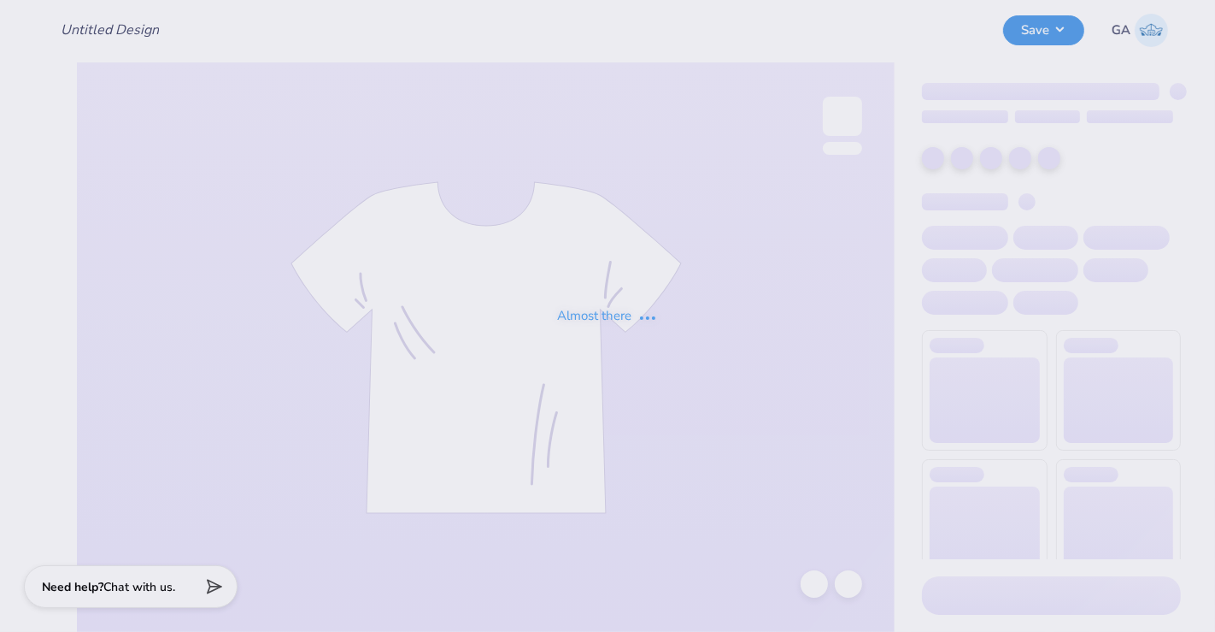
type input "[MEDICAL_DATA] 2026"
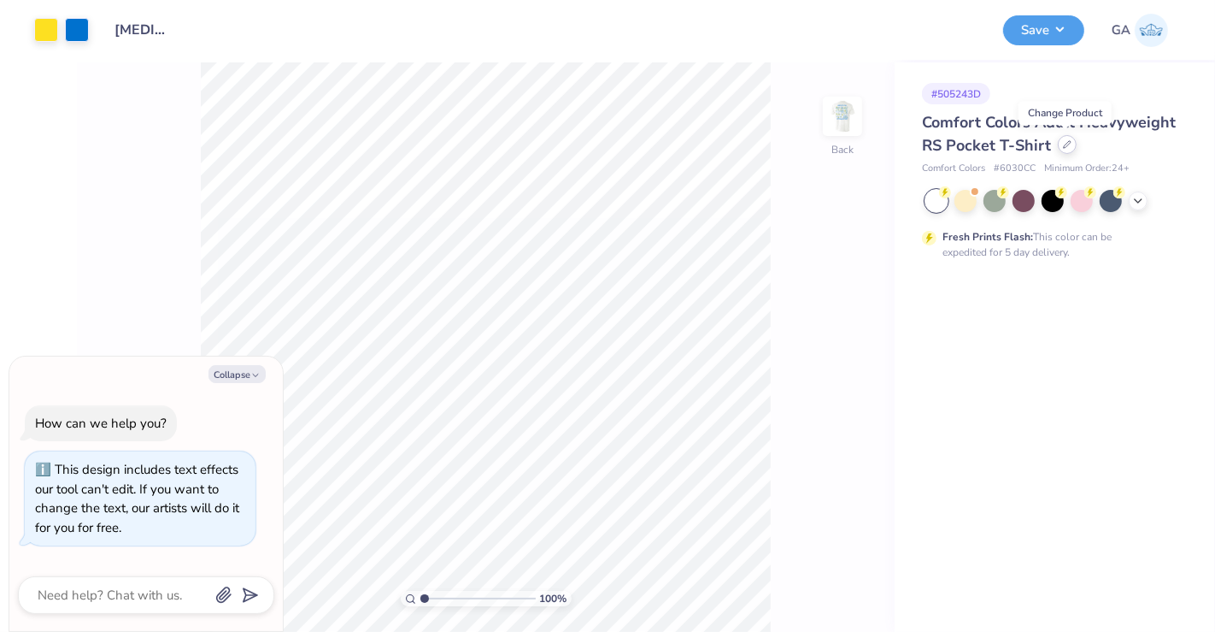
click at [1060, 147] on div at bounding box center [1067, 144] width 19 height 19
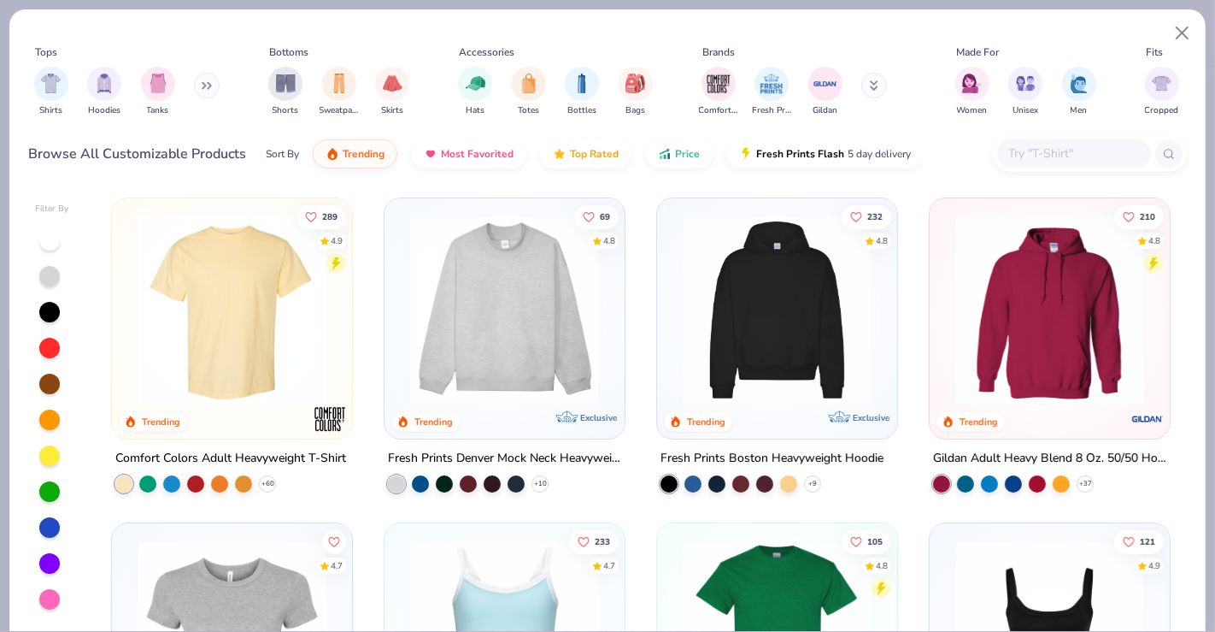
type textarea "x"
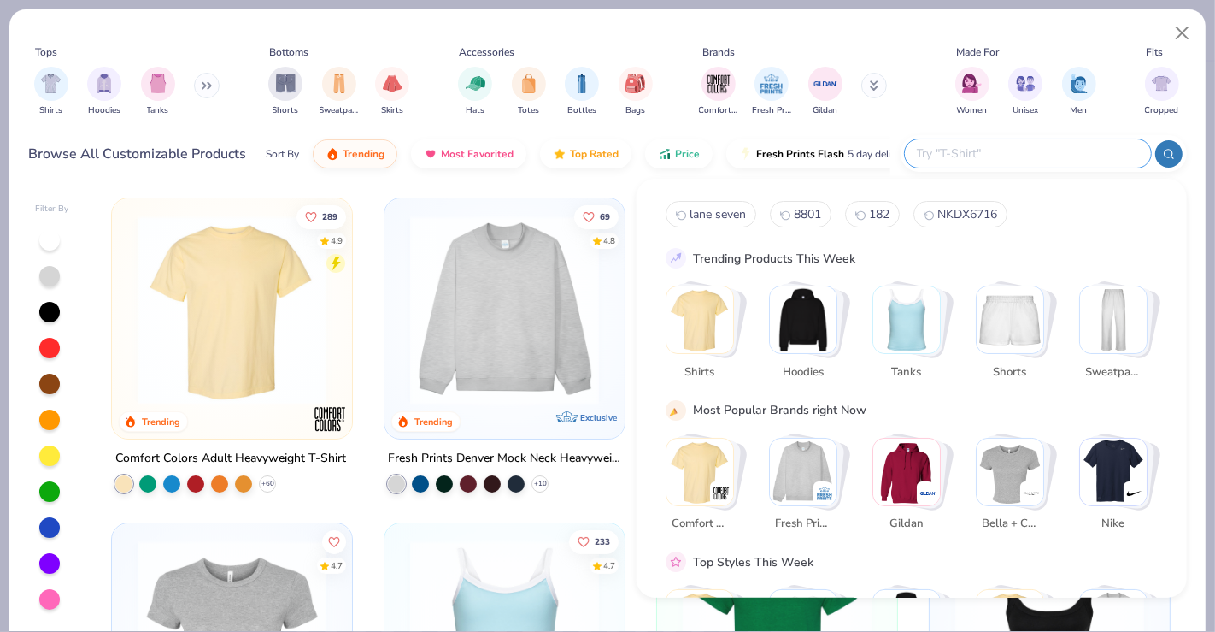
click at [1078, 154] on input "text" at bounding box center [1027, 154] width 224 height 20
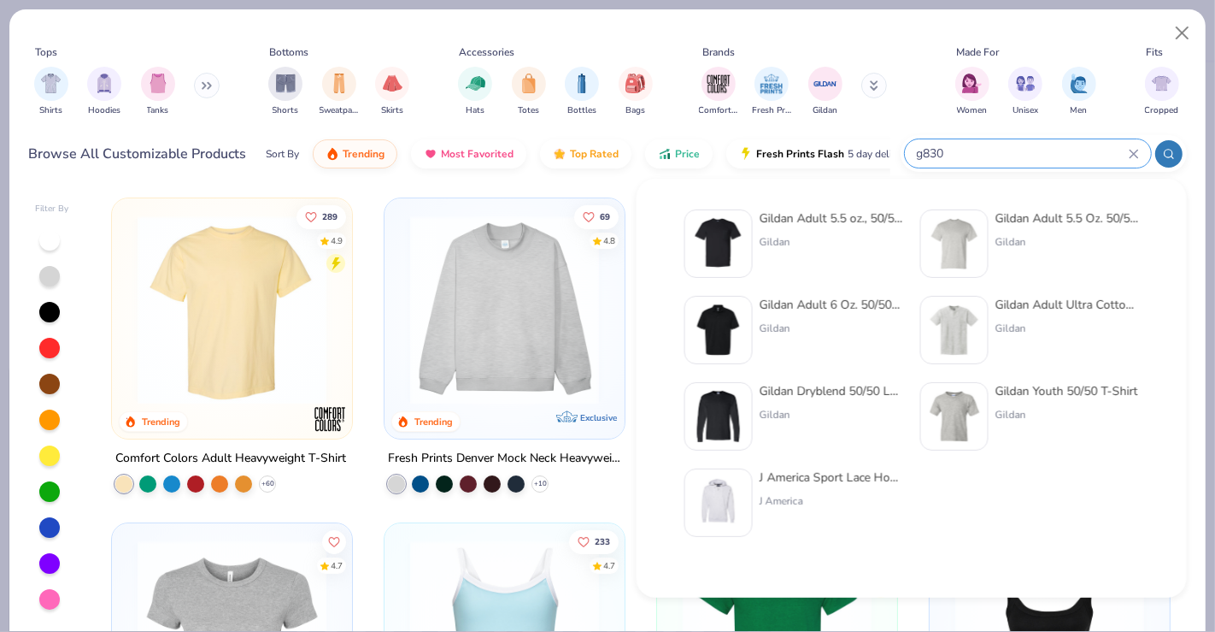
type input "g830"
click at [846, 234] on div "Gildan" at bounding box center [832, 241] width 144 height 15
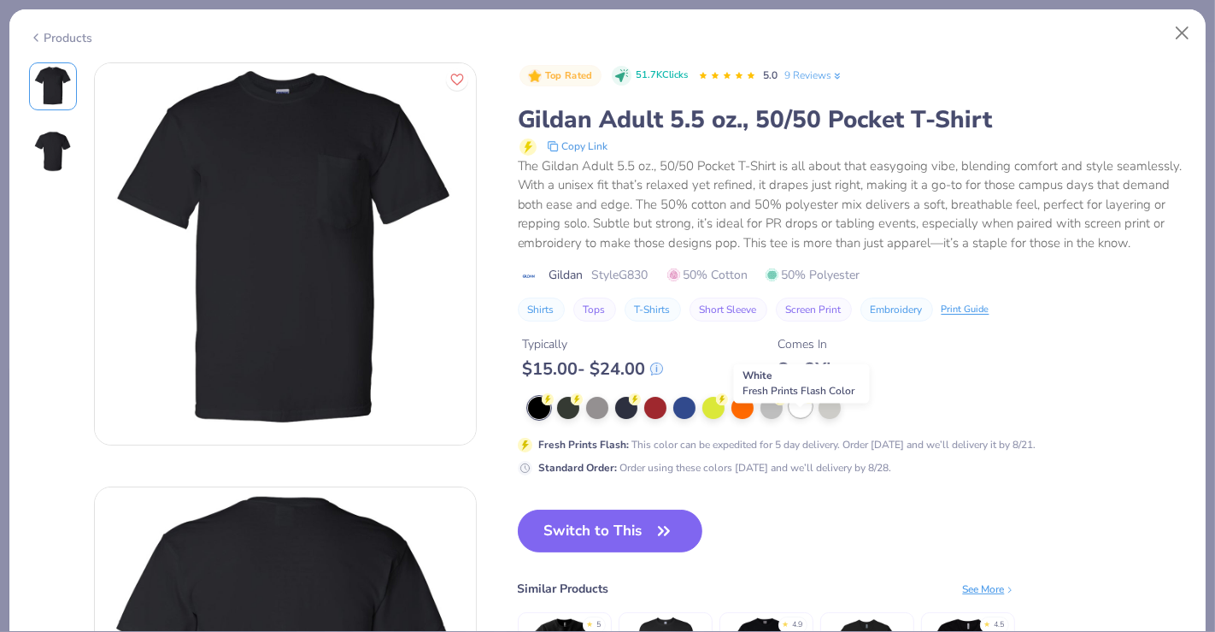
click at [798, 417] on div at bounding box center [801, 406] width 22 height 22
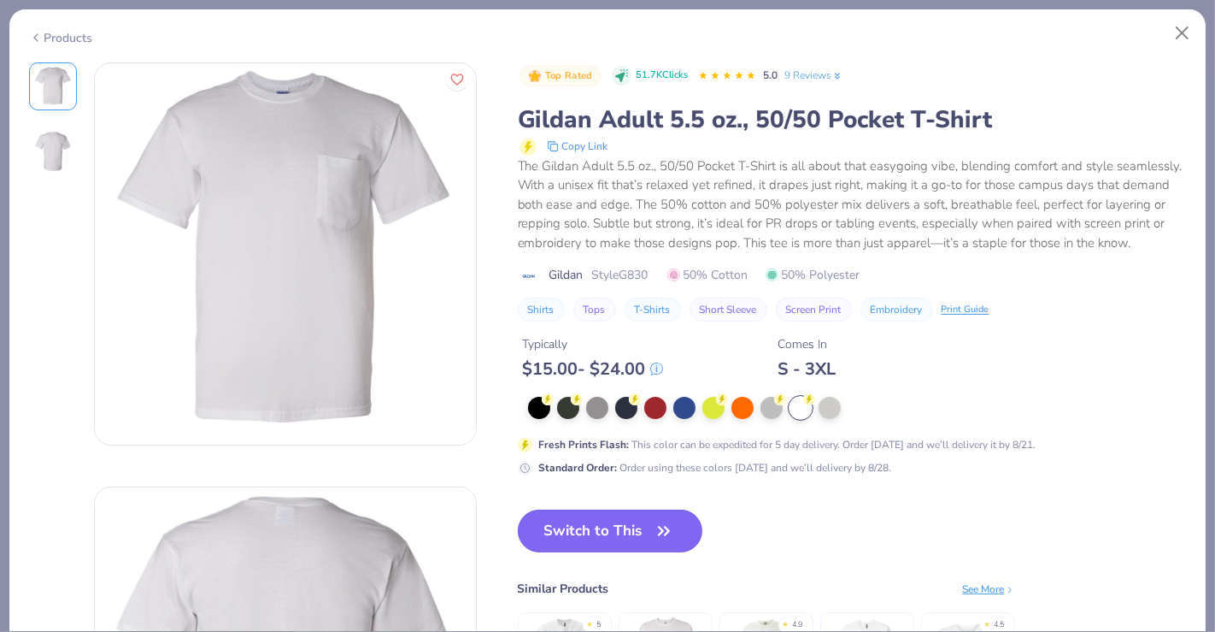
click at [624, 544] on button "Switch to This" at bounding box center [610, 530] width 185 height 43
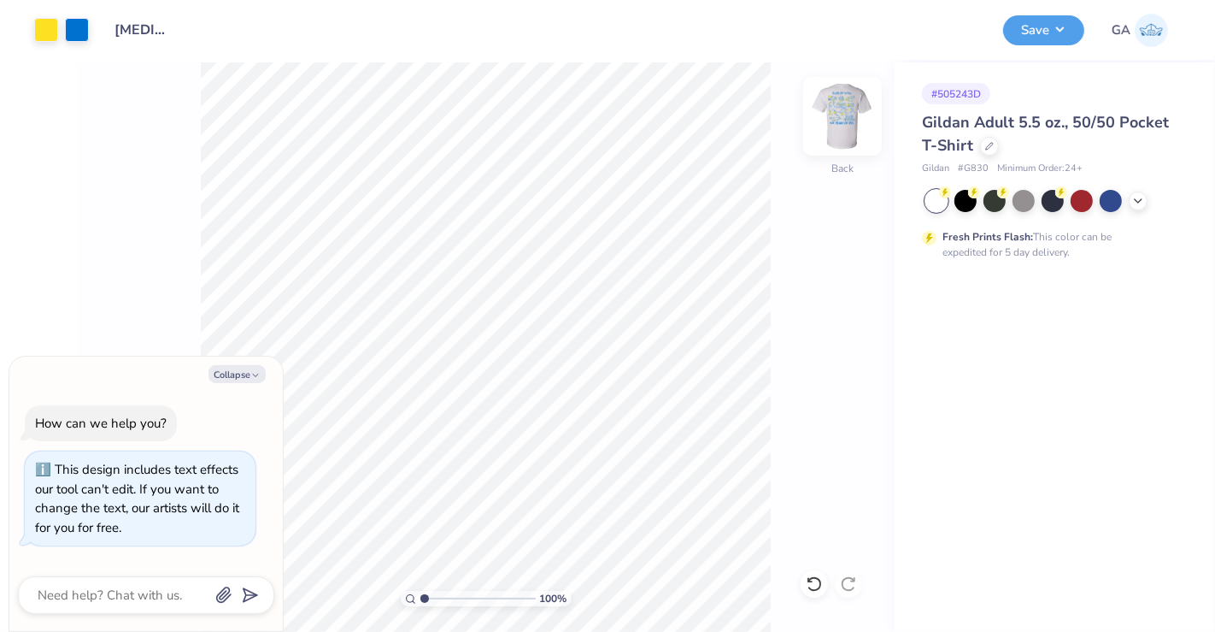
click at [835, 132] on img at bounding box center [843, 116] width 68 height 68
click at [831, 123] on img at bounding box center [843, 116] width 68 height 68
click at [1044, 34] on button "Save" at bounding box center [1043, 28] width 81 height 30
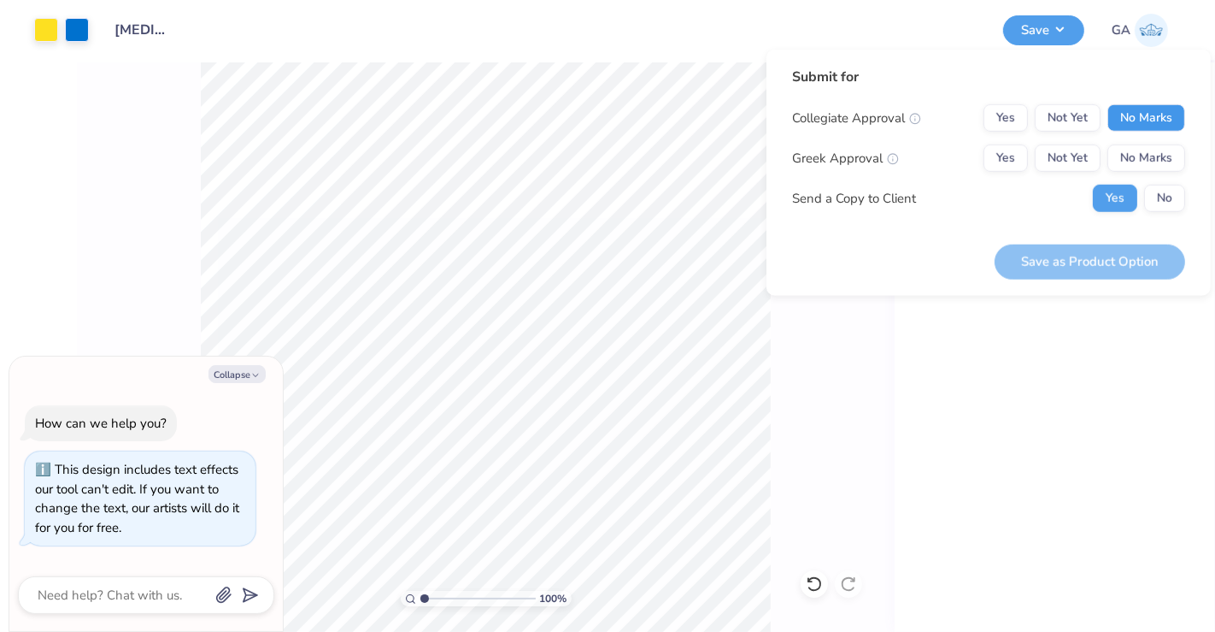
click at [1133, 119] on button "No Marks" at bounding box center [1147, 117] width 78 height 27
drag, startPoint x: 1133, startPoint y: 168, endPoint x: 1155, endPoint y: 191, distance: 32.7
click at [1155, 191] on div "Collegiate Approval Yes Not Yet No Marks Greek Approval Yes Not Yet No Marks Se…" at bounding box center [988, 158] width 393 height 108
drag, startPoint x: 1155, startPoint y: 191, endPoint x: 1138, endPoint y: 160, distance: 35.9
click at [1138, 160] on div "Collegiate Approval Yes Not Yet No Marks Greek Approval Yes Not Yet No Marks Se…" at bounding box center [988, 158] width 393 height 108
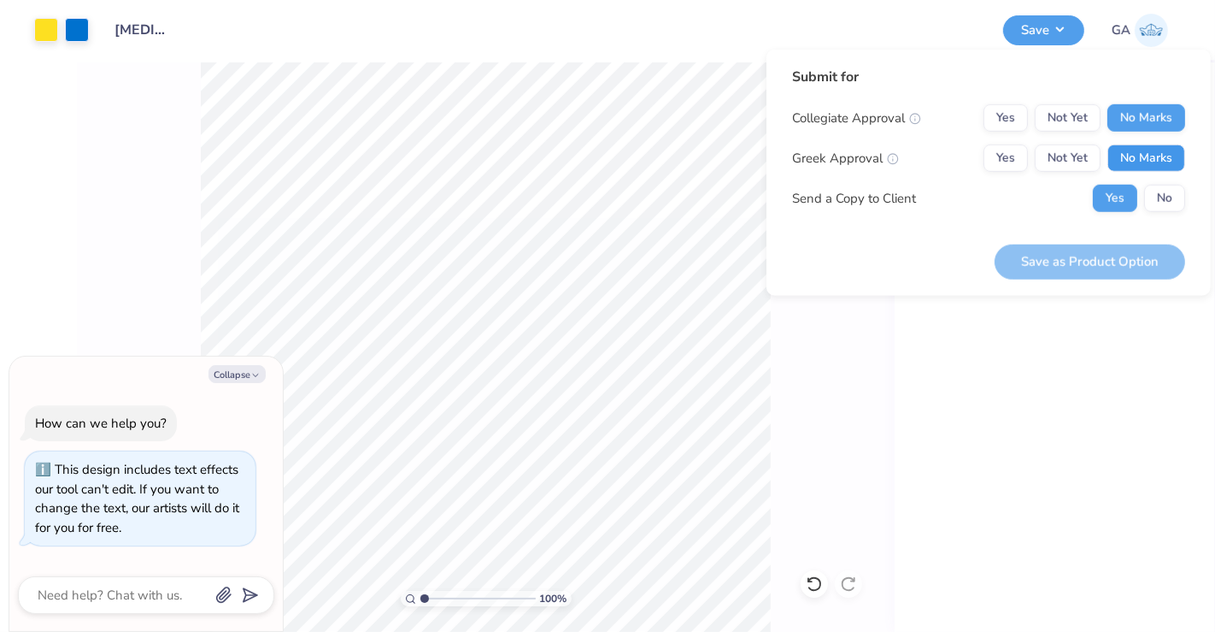
click at [1138, 160] on button "No Marks" at bounding box center [1147, 157] width 78 height 27
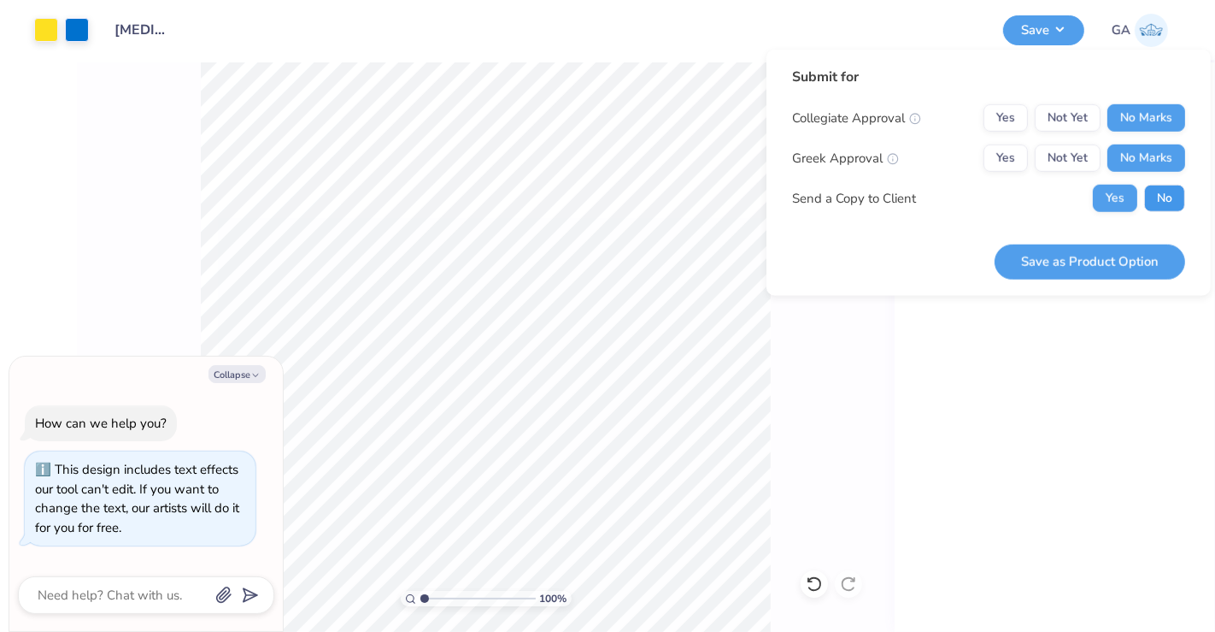
click at [1174, 200] on button "No" at bounding box center [1164, 198] width 41 height 27
click at [1081, 267] on button "Save as Product Option" at bounding box center [1090, 261] width 191 height 35
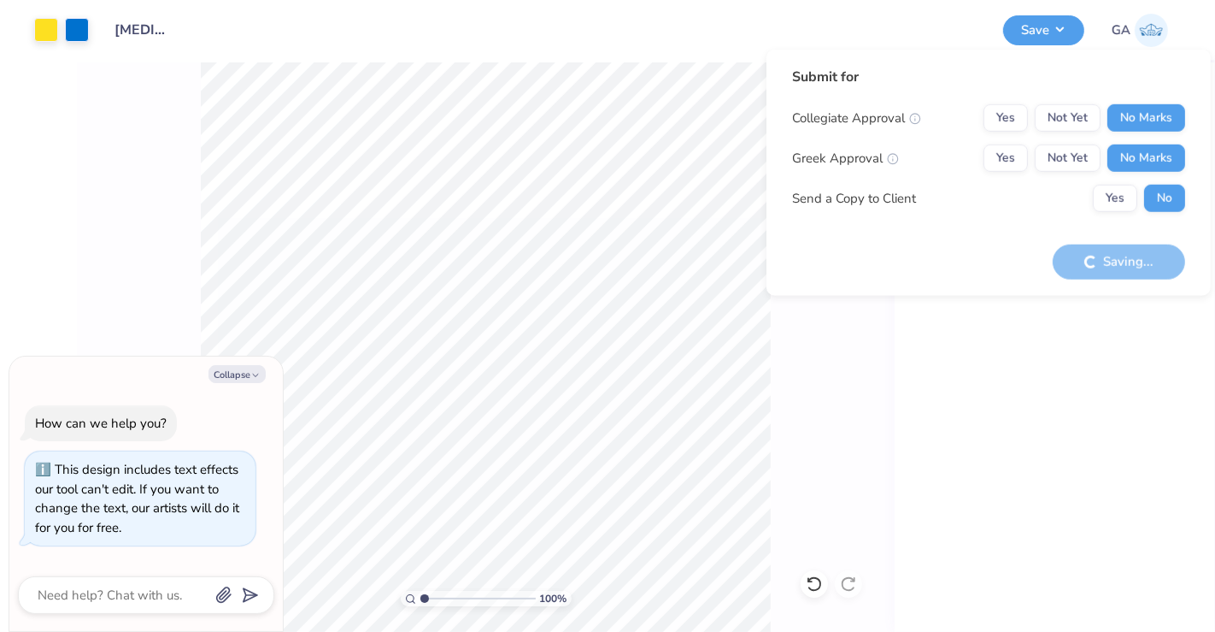
type textarea "x"
